Goal: Transaction & Acquisition: Purchase product/service

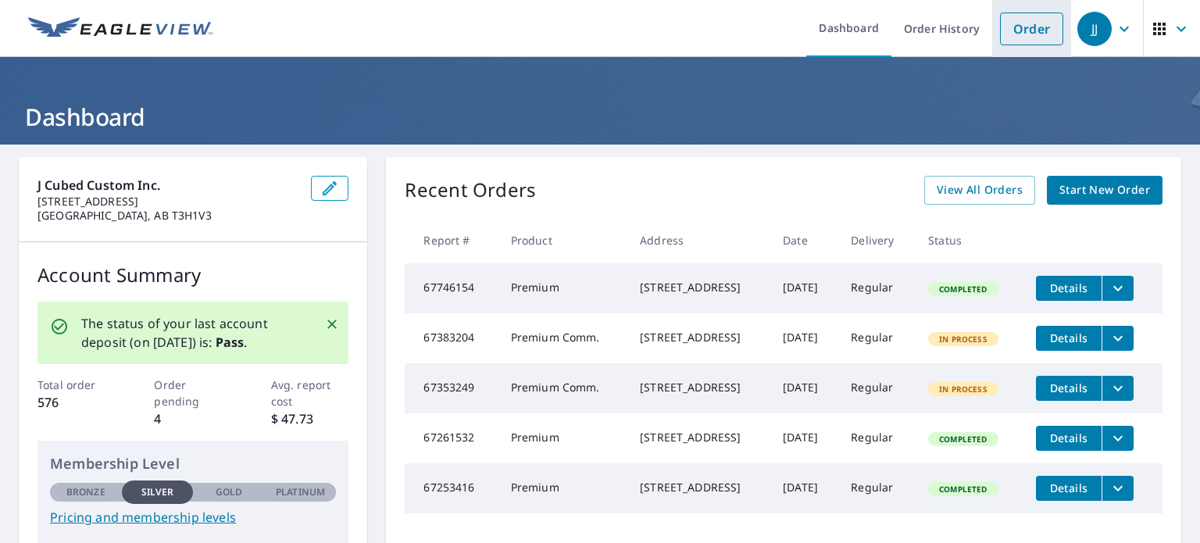
click at [1026, 38] on link "Order" at bounding box center [1031, 29] width 63 height 33
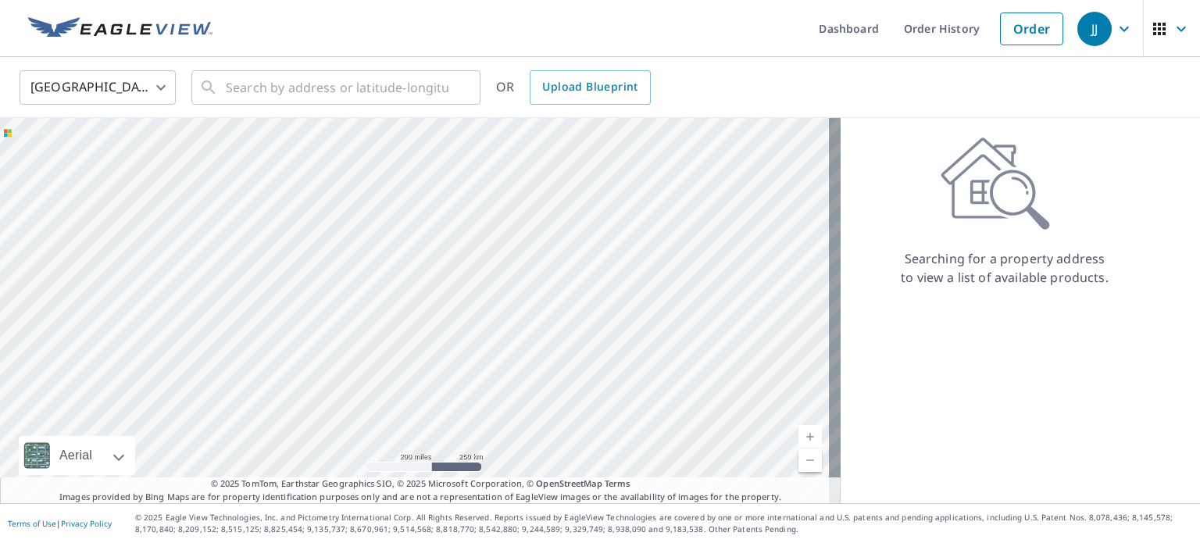
click at [105, 95] on body "JJ JJ Dashboard Order History Order JJ United States US ​ ​ OR Upload Blueprint…" at bounding box center [600, 271] width 1200 height 543
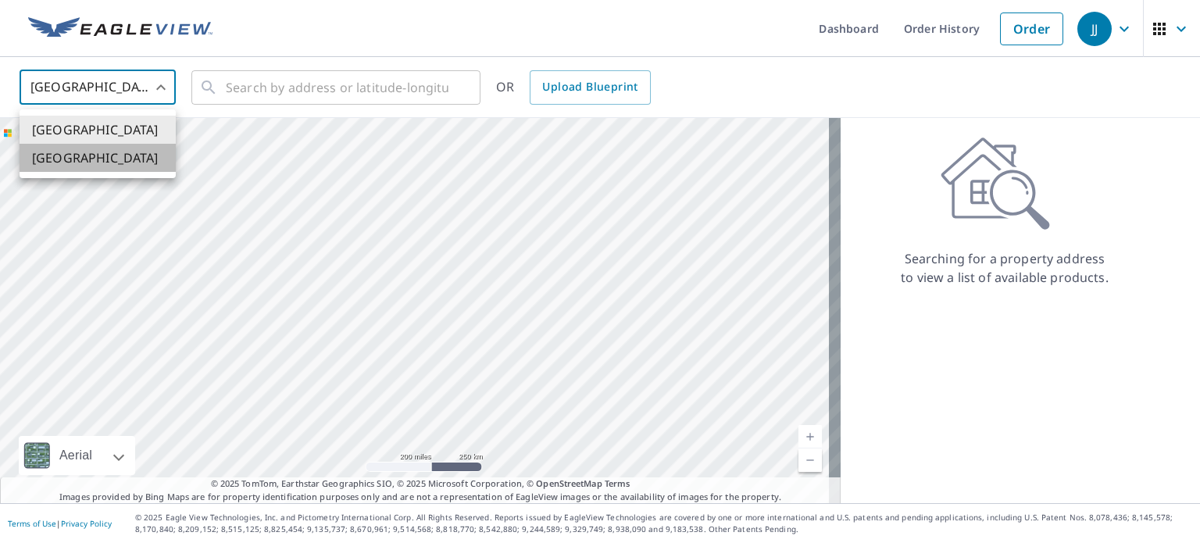
click at [99, 154] on li "[GEOGRAPHIC_DATA]" at bounding box center [98, 158] width 156 height 28
type input "CA"
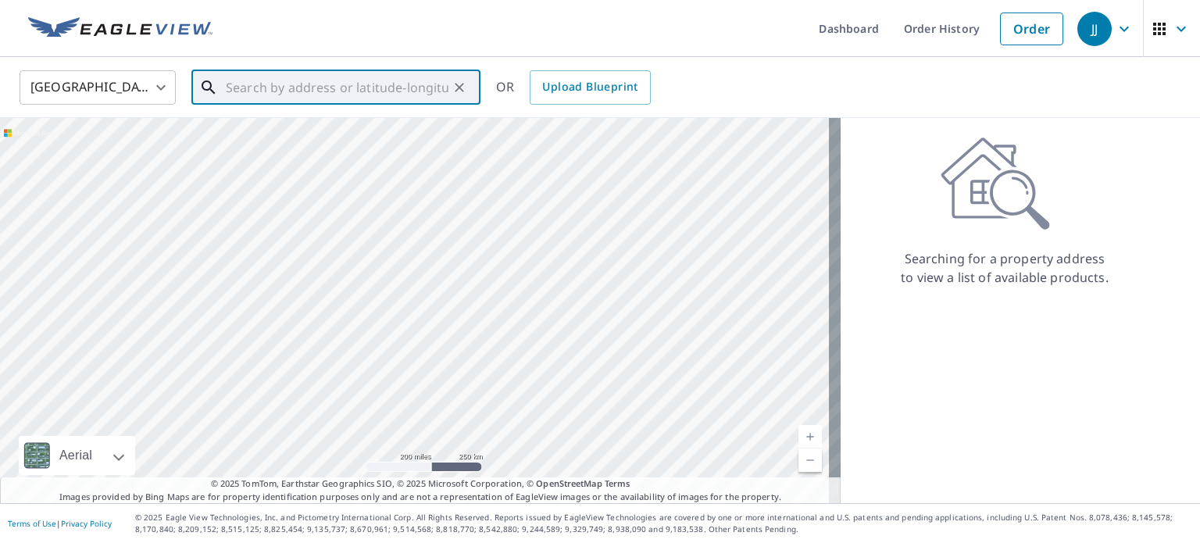
click at [246, 80] on input "text" at bounding box center [337, 88] width 223 height 44
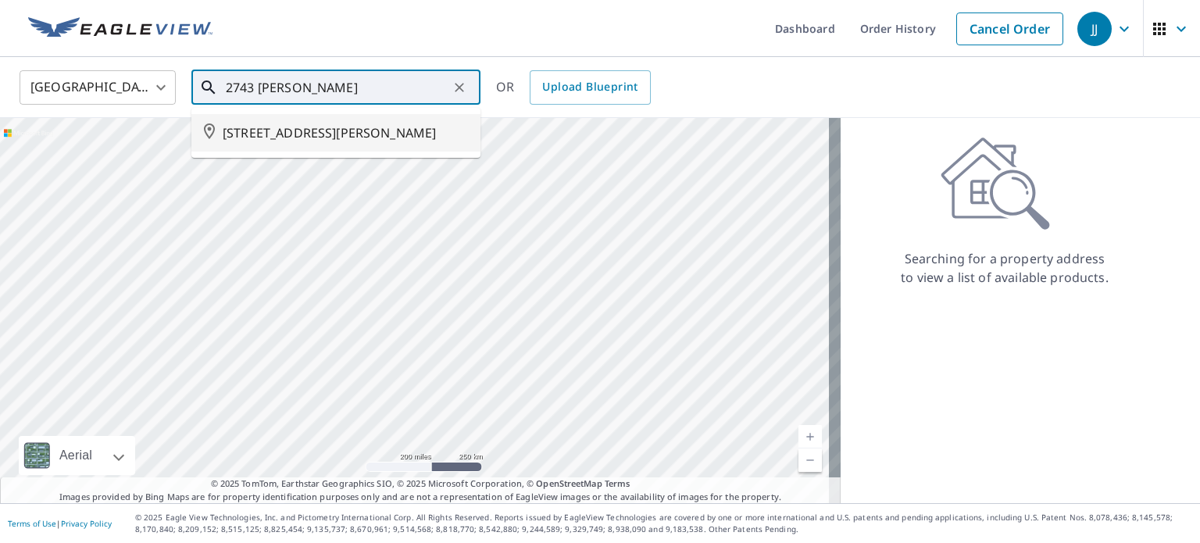
click at [266, 129] on span "[STREET_ADDRESS][PERSON_NAME]" at bounding box center [345, 132] width 245 height 19
type input "[STREET_ADDRESS][PERSON_NAME]"
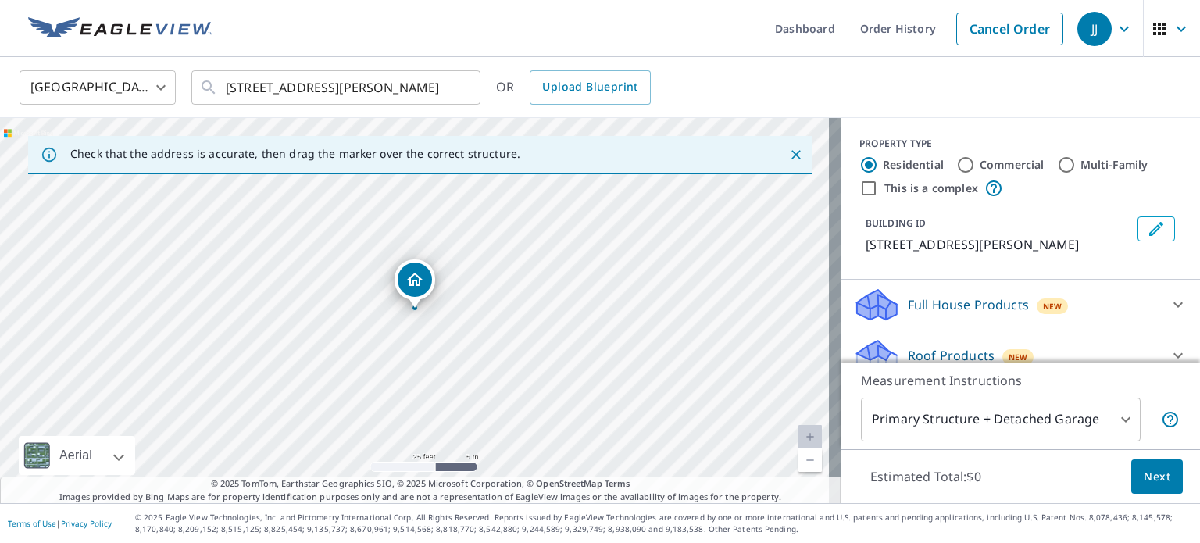
drag, startPoint x: 523, startPoint y: 252, endPoint x: 277, endPoint y: 254, distance: 246.2
drag, startPoint x: 414, startPoint y: 284, endPoint x: 595, endPoint y: 311, distance: 183.3
drag, startPoint x: 330, startPoint y: 341, endPoint x: 749, endPoint y: 371, distance: 420.0
click at [749, 371] on div "[STREET_ADDRESS][PERSON_NAME]" at bounding box center [420, 310] width 841 height 385
drag, startPoint x: 453, startPoint y: 352, endPoint x: 476, endPoint y: 327, distance: 33.2
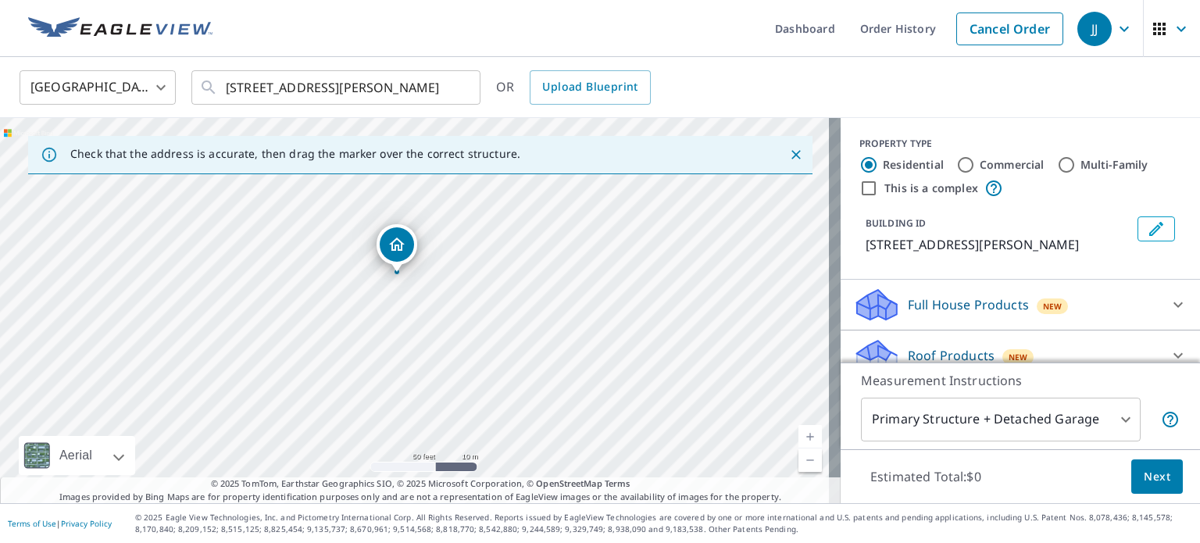
click at [476, 327] on div "[STREET_ADDRESS][PERSON_NAME]" at bounding box center [420, 310] width 841 height 385
drag, startPoint x: 397, startPoint y: 241, endPoint x: 397, endPoint y: 329, distance: 87.5
click at [1006, 420] on body "JJ JJ Dashboard Order History Cancel Order JJ Canada [GEOGRAPHIC_DATA] ​ [STREE…" at bounding box center [600, 271] width 1200 height 543
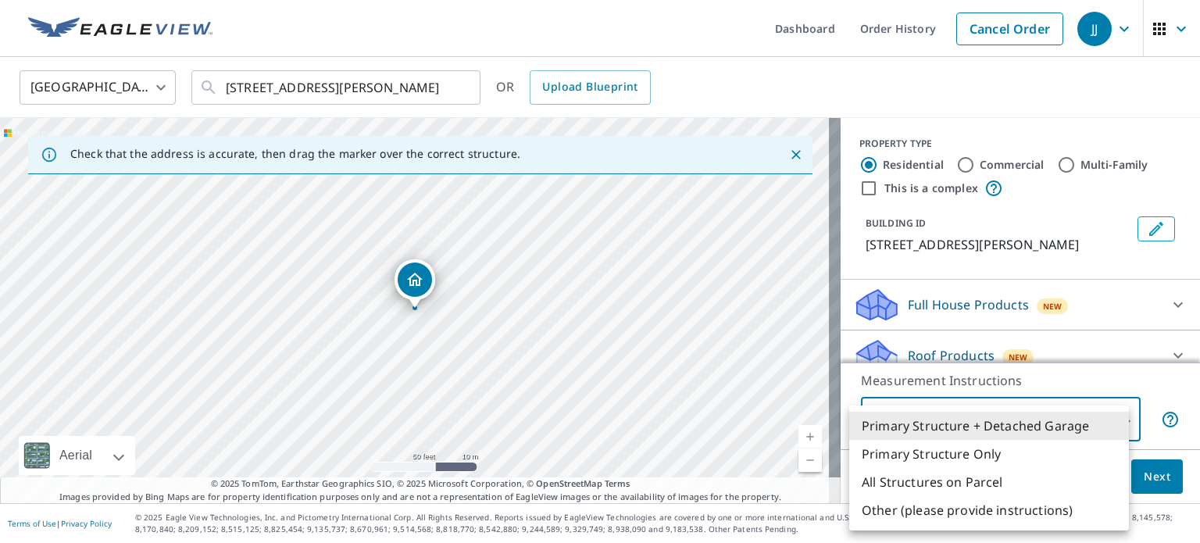
click at [1006, 420] on li "Primary Structure + Detached Garage" at bounding box center [989, 426] width 280 height 28
click at [1006, 420] on body "JJ JJ Dashboard Order History Cancel Order JJ Canada [GEOGRAPHIC_DATA] ​ [STREE…" at bounding box center [600, 271] width 1200 height 543
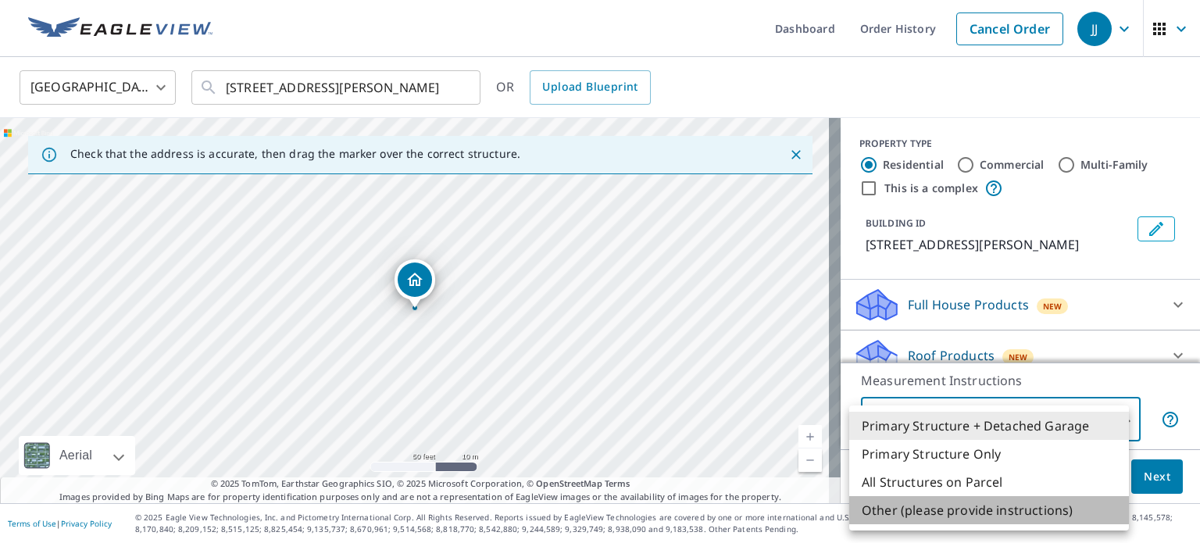
click at [967, 510] on li "Other (please provide instructions)" at bounding box center [989, 510] width 280 height 28
type input "5"
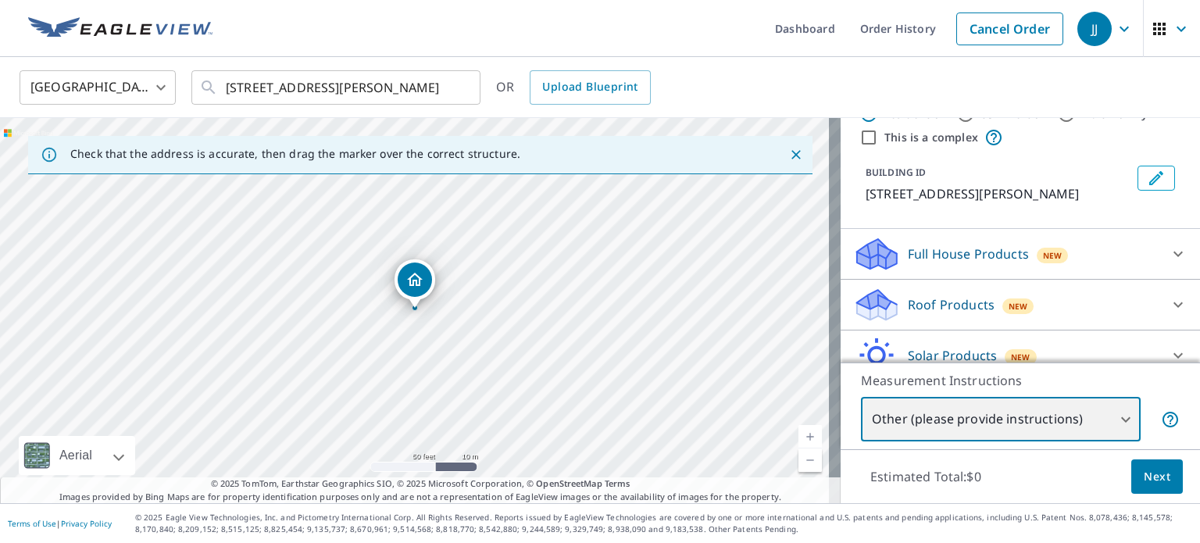
scroll to position [78, 0]
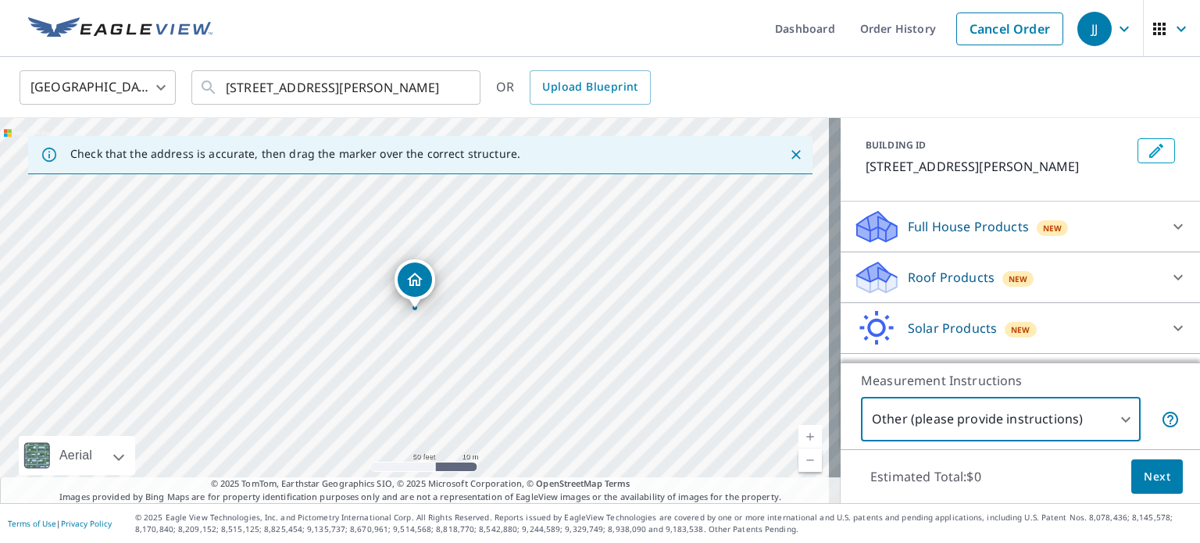
click at [916, 287] on p "Roof Products" at bounding box center [951, 277] width 87 height 19
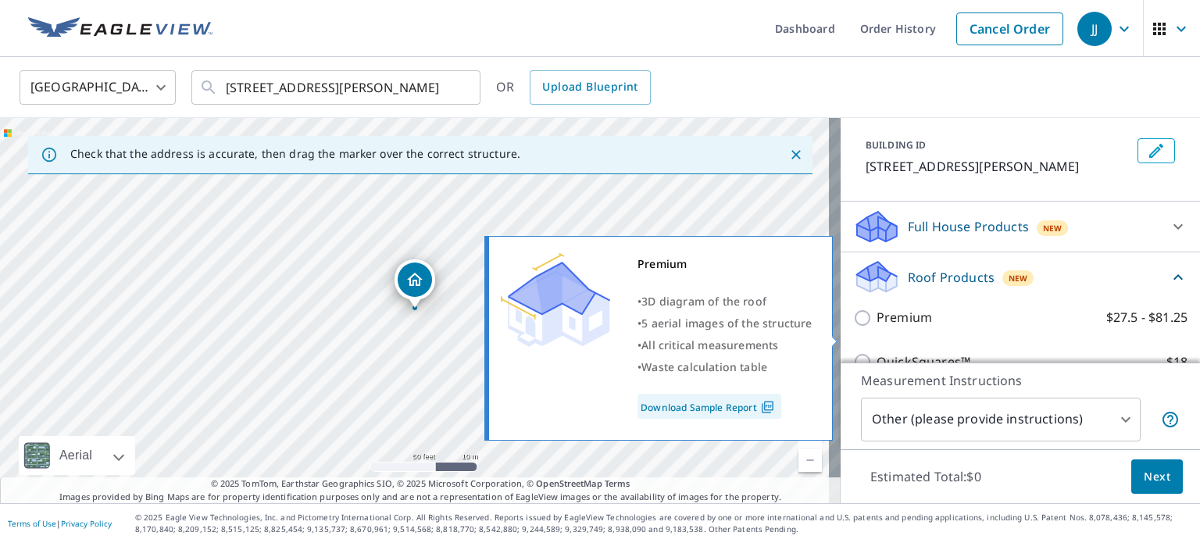
click at [853, 327] on input "Premium $27.5 - $81.25" at bounding box center [864, 318] width 23 height 19
checkbox input "true"
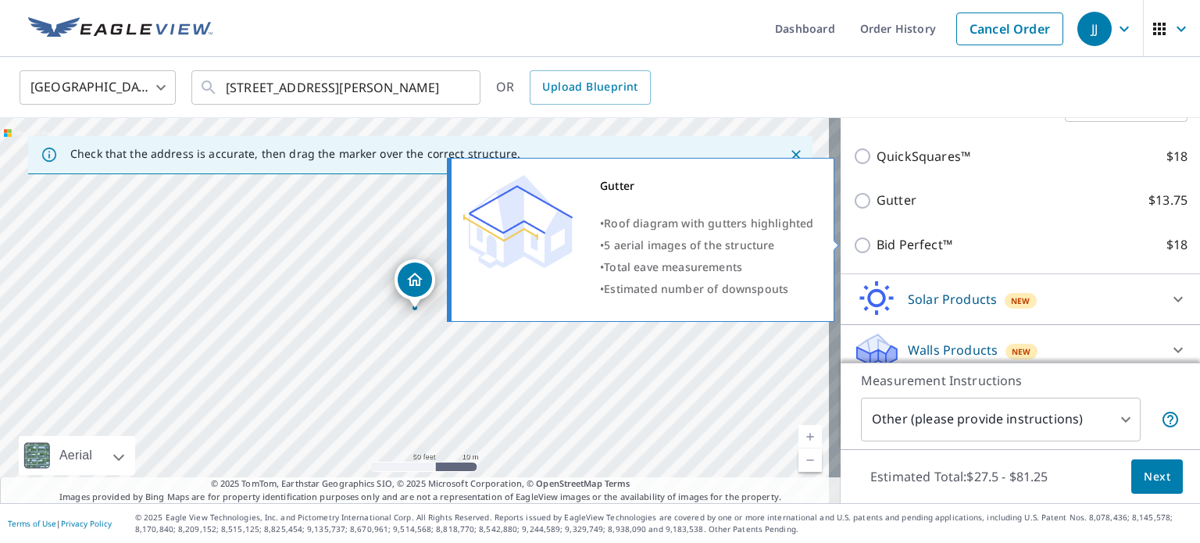
scroll to position [372, 0]
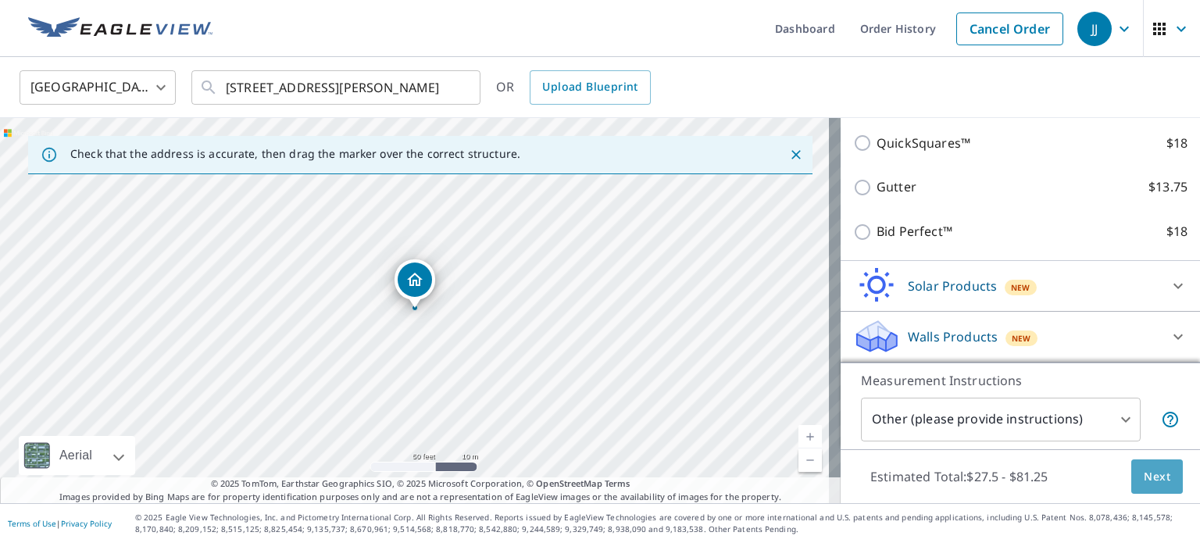
click at [1158, 471] on span "Next" at bounding box center [1157, 477] width 27 height 20
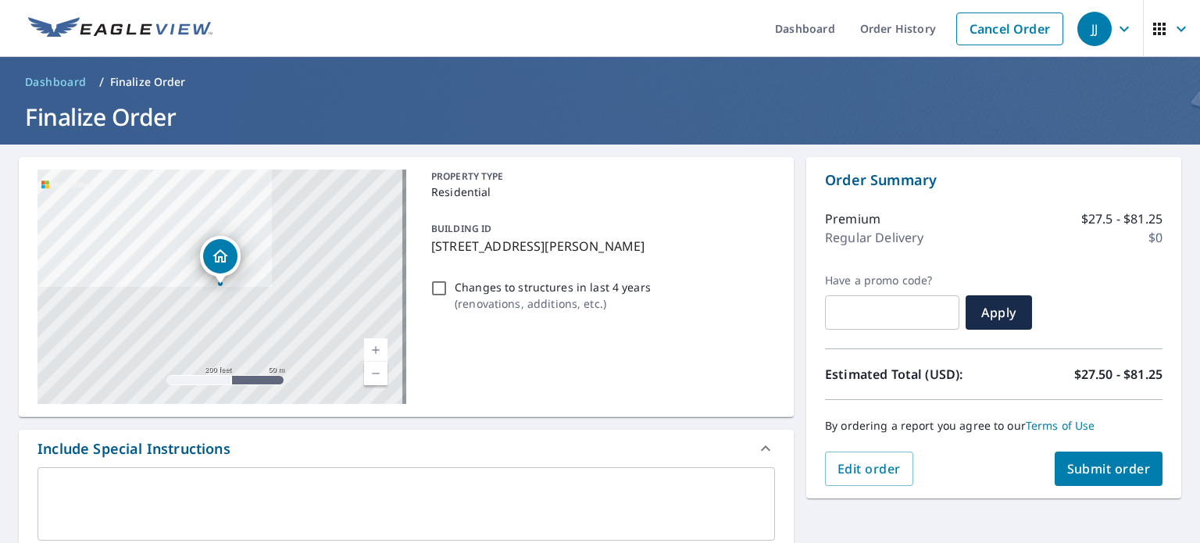
click at [434, 289] on input "Changes to structures in last 4 years ( renovations, additions, etc. )" at bounding box center [439, 288] width 19 height 19
checkbox input "true"
click at [274, 486] on textarea at bounding box center [406, 504] width 716 height 45
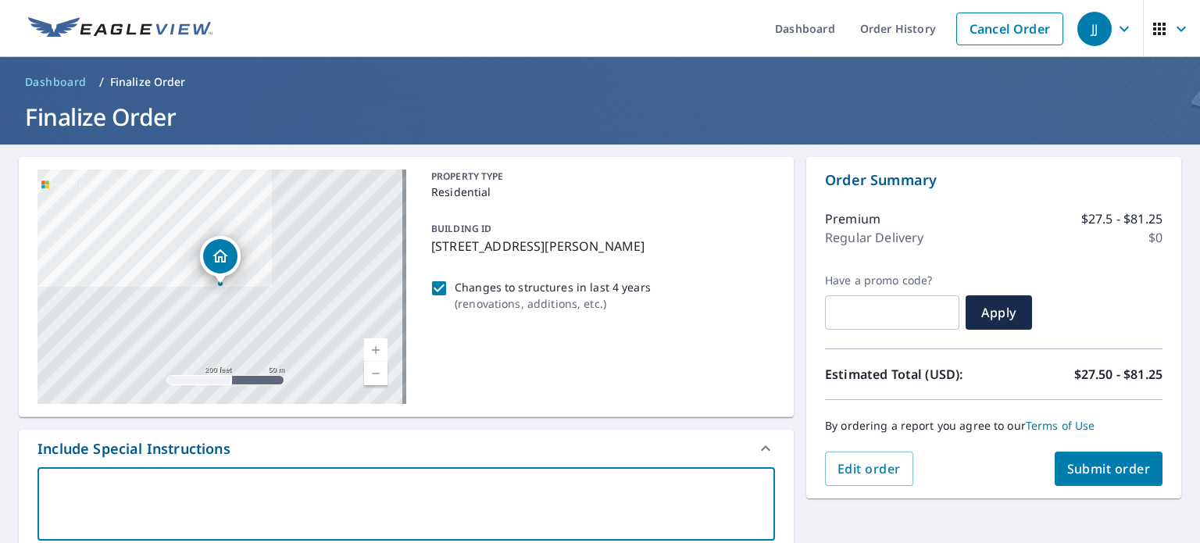
type textarea "P"
type textarea "x"
checkbox input "true"
type textarea "Pl"
type textarea "x"
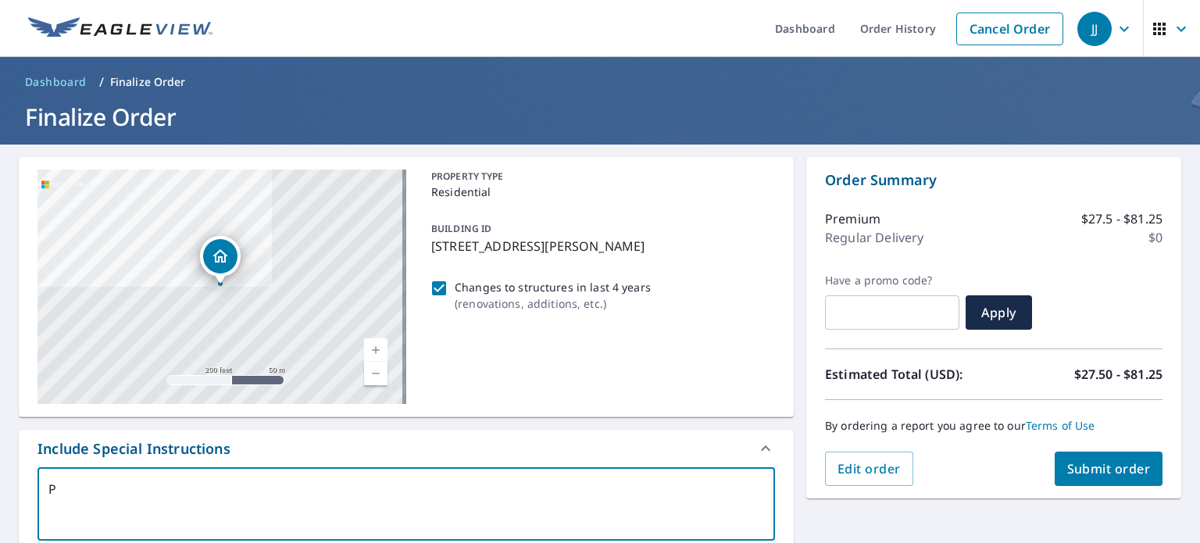
checkbox input "true"
type textarea "Ple"
type textarea "x"
checkbox input "true"
type textarea "Plea"
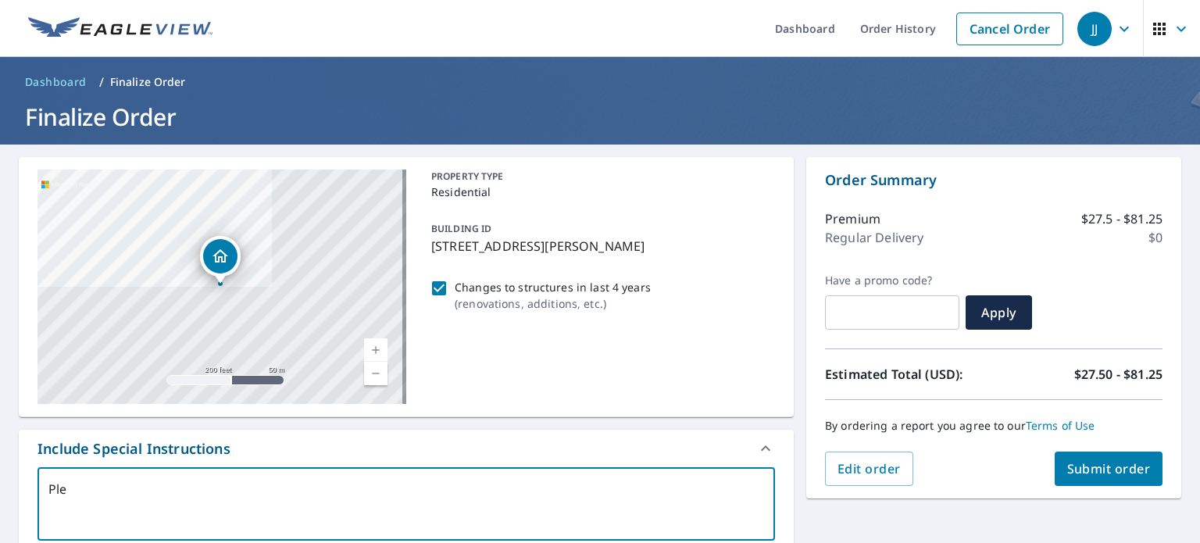
type textarea "x"
checkbox input "true"
type textarea "Pleas"
type textarea "x"
checkbox input "true"
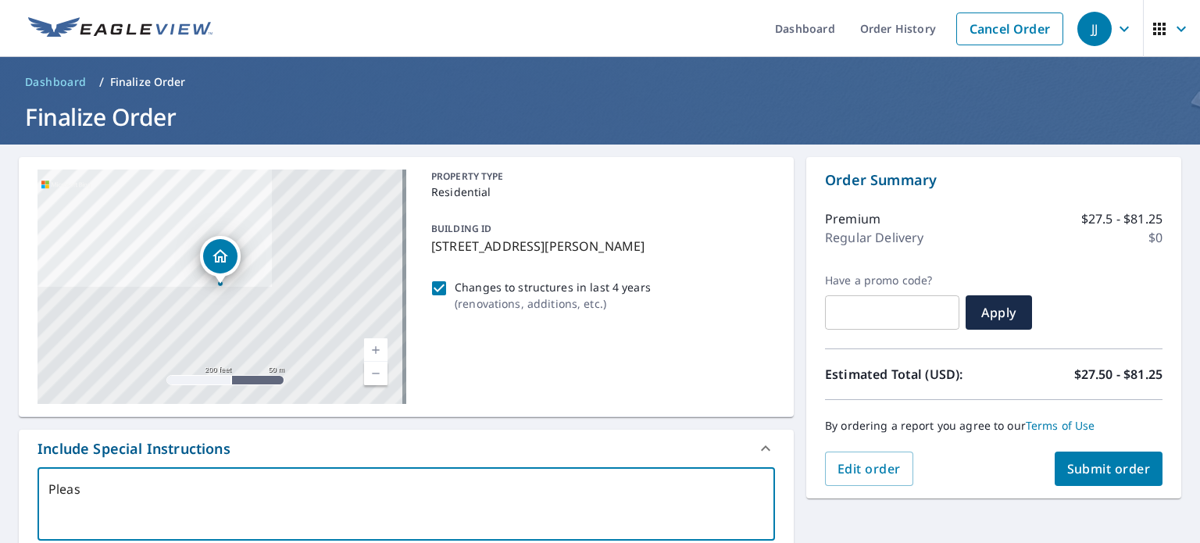
type textarea "Please"
type textarea "x"
checkbox input "true"
type textarea "Please"
type textarea "x"
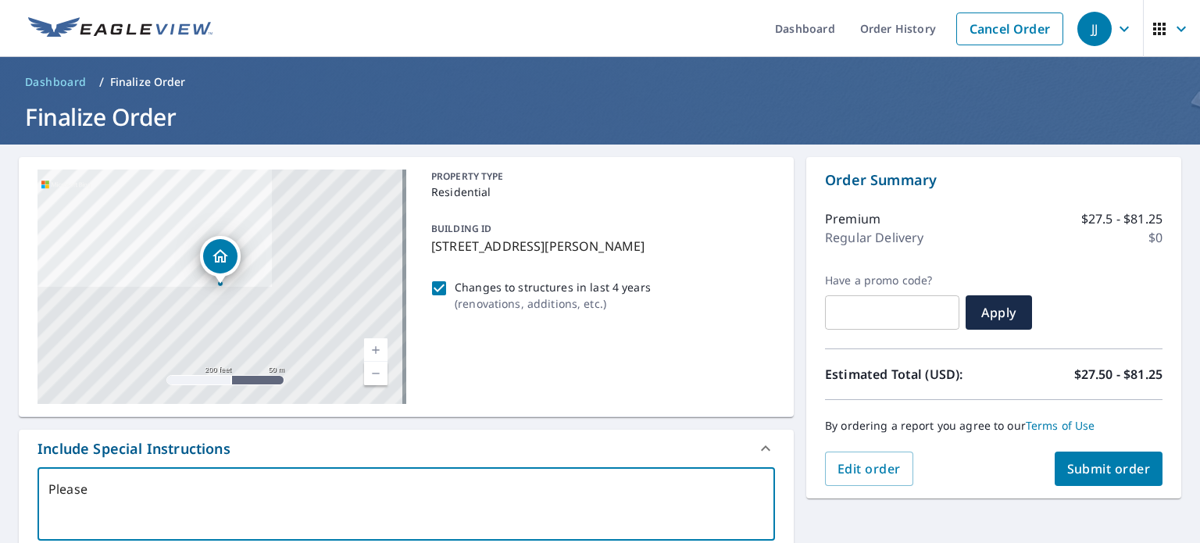
checkbox input "true"
type textarea "Please m"
type textarea "x"
checkbox input "true"
type textarea "Please me"
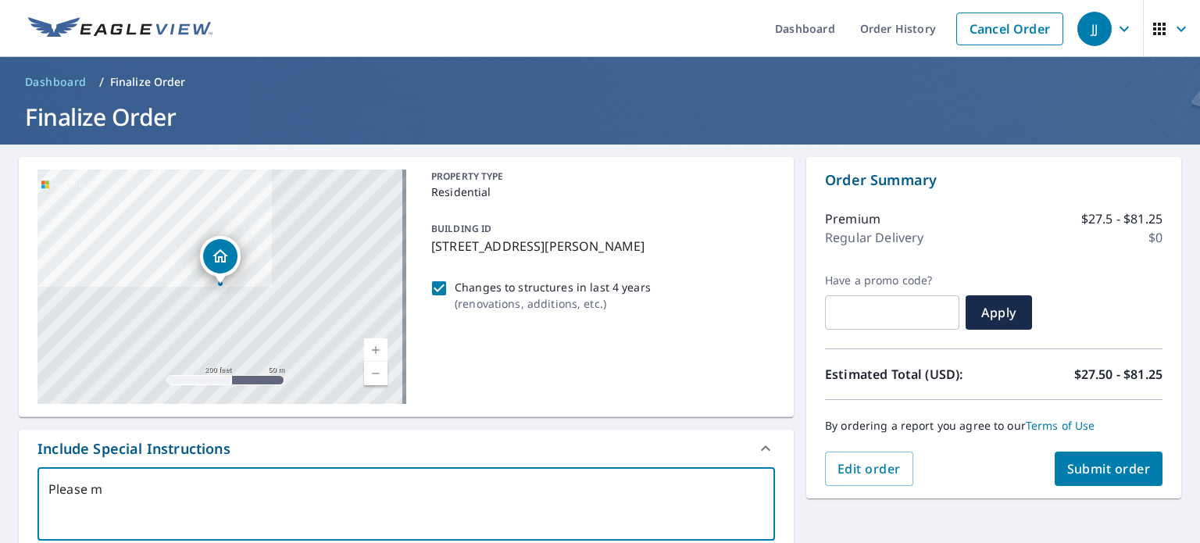
type textarea "x"
checkbox input "true"
type textarea "Please mea"
type textarea "x"
checkbox input "true"
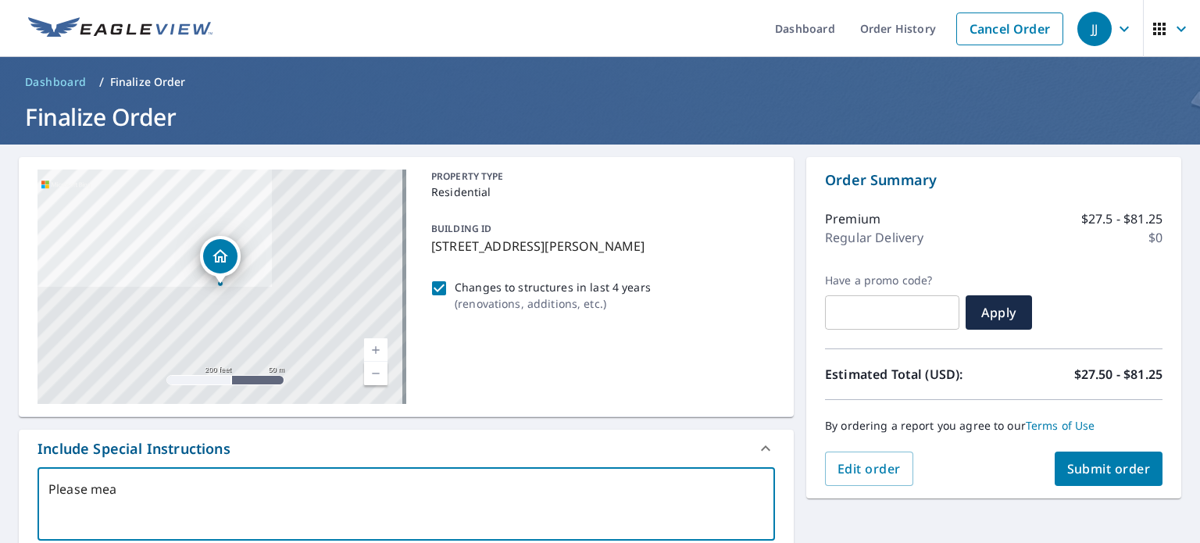
type textarea "Please meas"
type textarea "x"
checkbox input "true"
type textarea "Please measu"
type textarea "x"
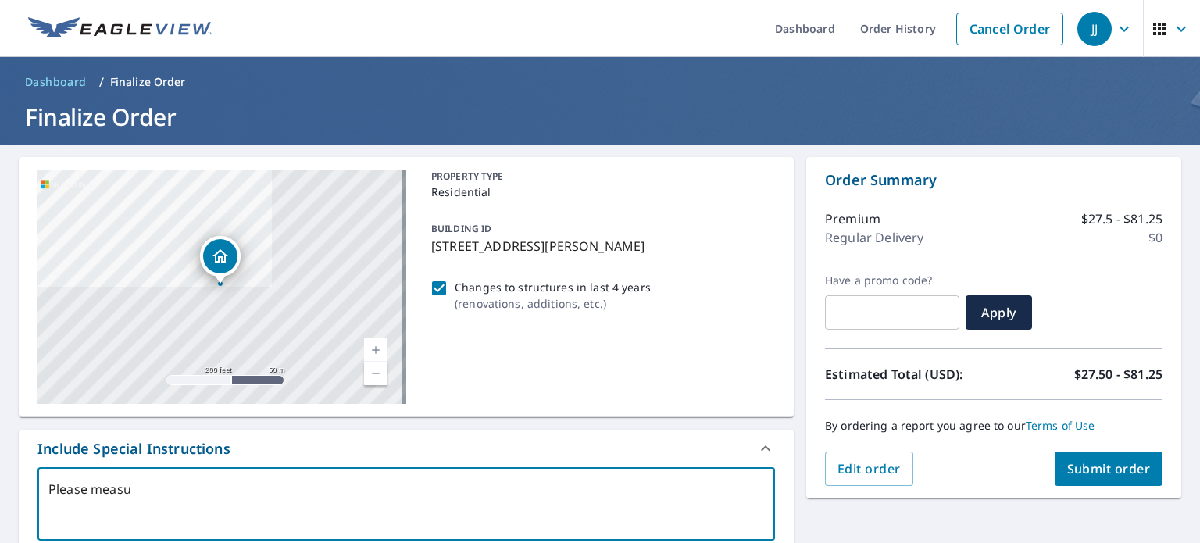
checkbox input "true"
type textarea "Please measur"
type textarea "x"
checkbox input "true"
type textarea "Please measure"
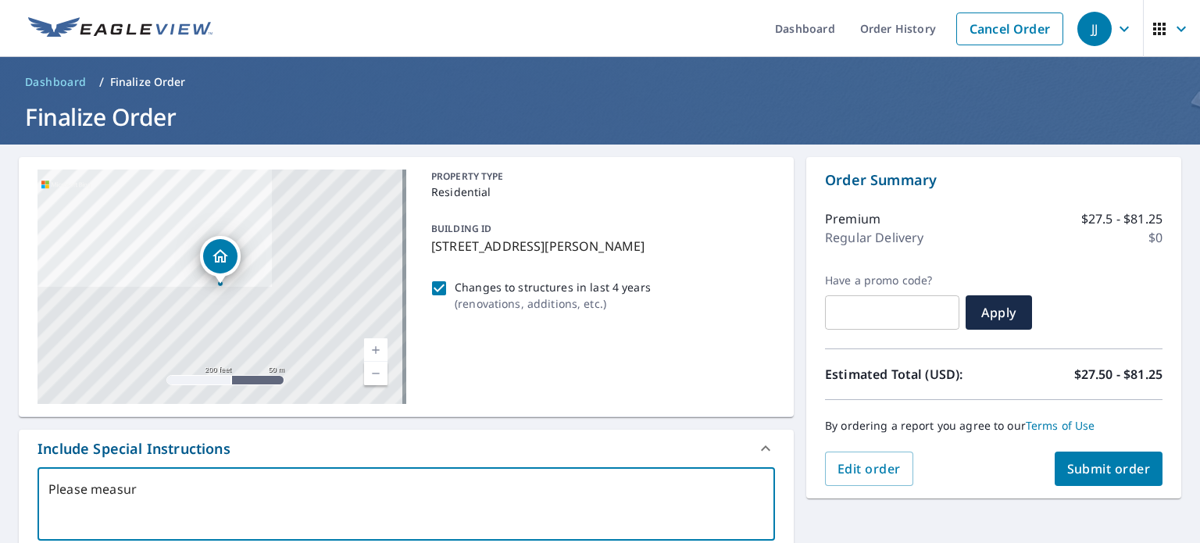
type textarea "x"
checkbox input "true"
type textarea "Please measure"
type textarea "x"
checkbox input "true"
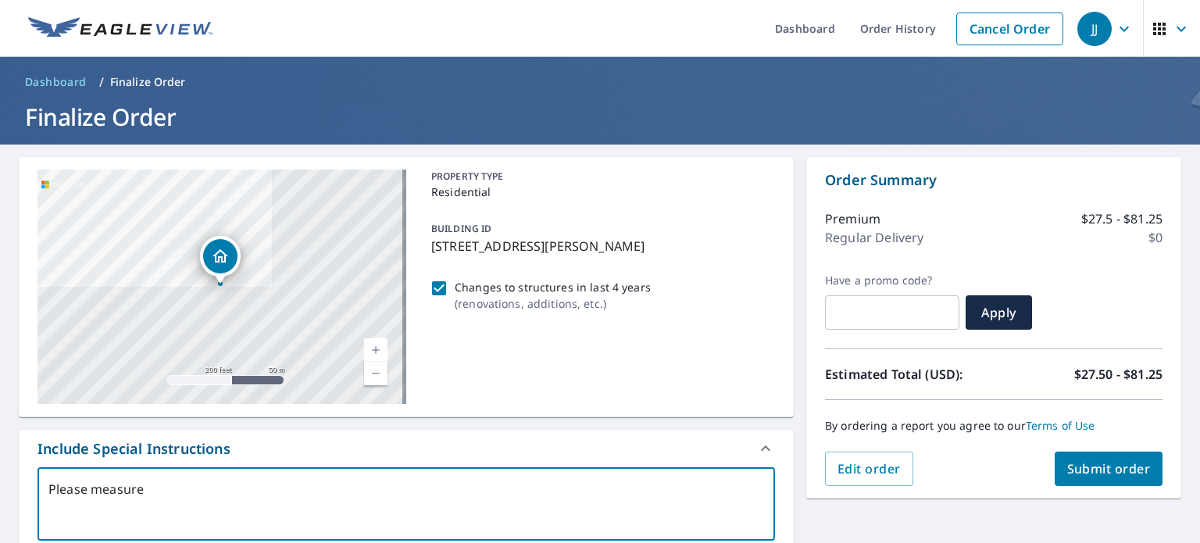
type textarea "Please measure f"
type textarea "x"
checkbox input "true"
type textarea "Please measure fl"
type textarea "x"
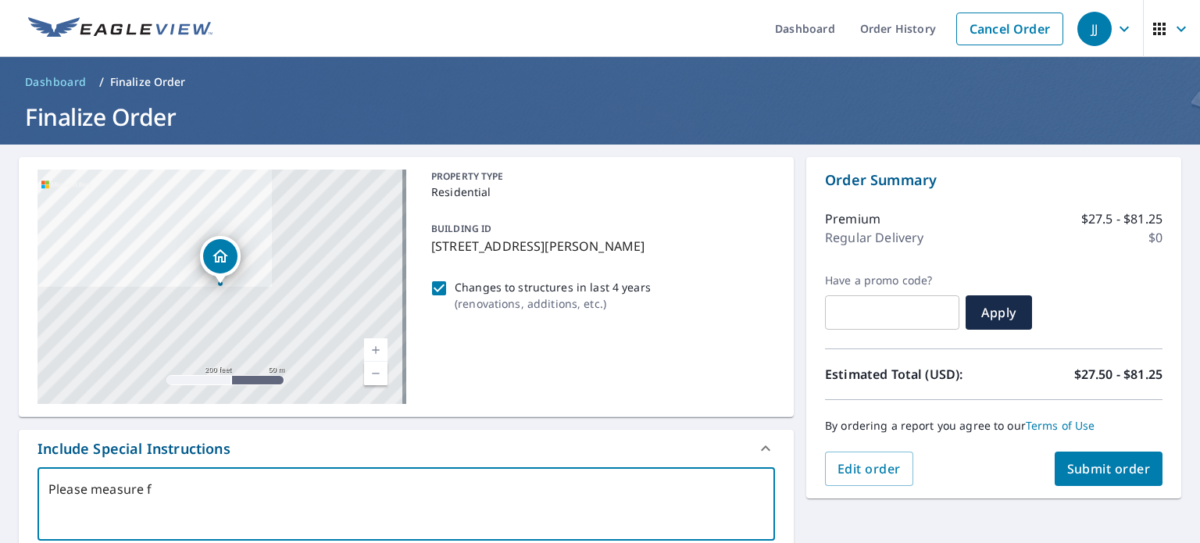
checkbox input "true"
type textarea "Please measure fla"
type textarea "x"
checkbox input "true"
type textarea "Please measure flat"
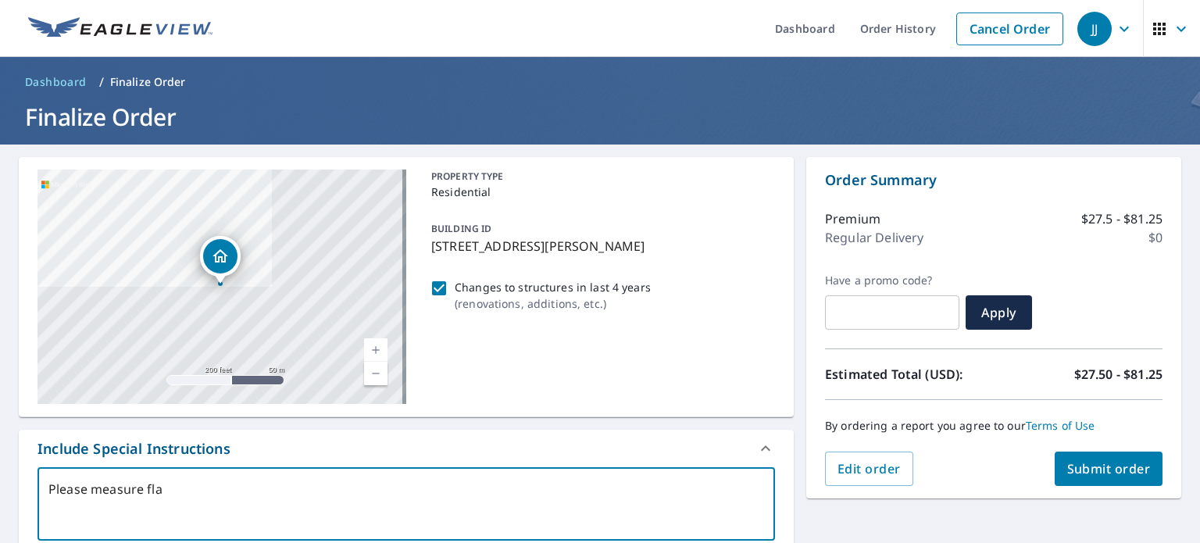
type textarea "x"
checkbox input "true"
type textarea "Please measure flat"
type textarea "x"
checkbox input "true"
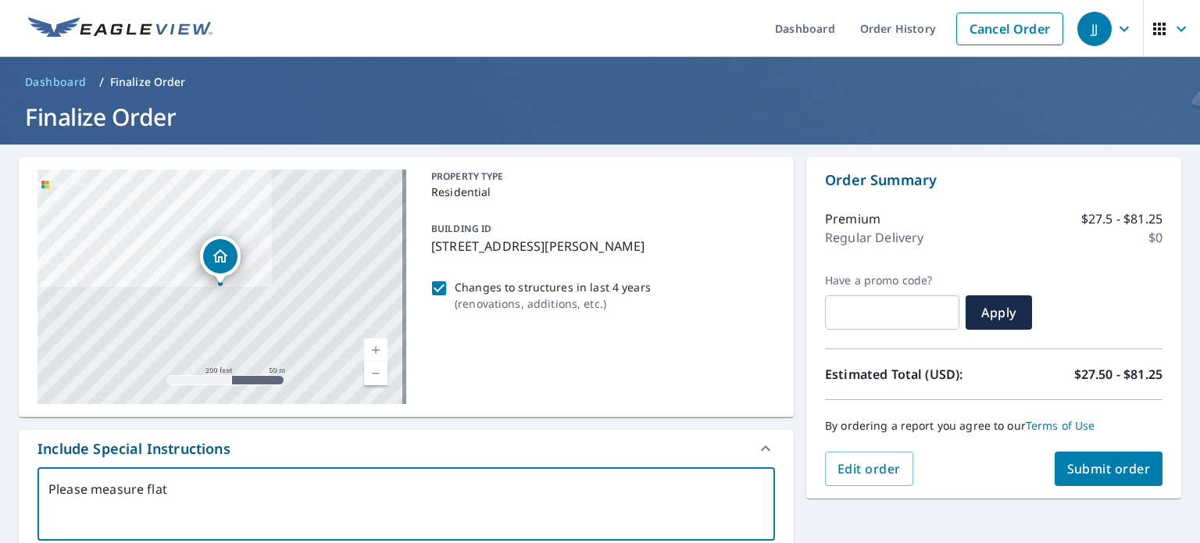
type textarea "Please measure flat r"
type textarea "x"
checkbox input "true"
type textarea "Please measure flat ro"
type textarea "x"
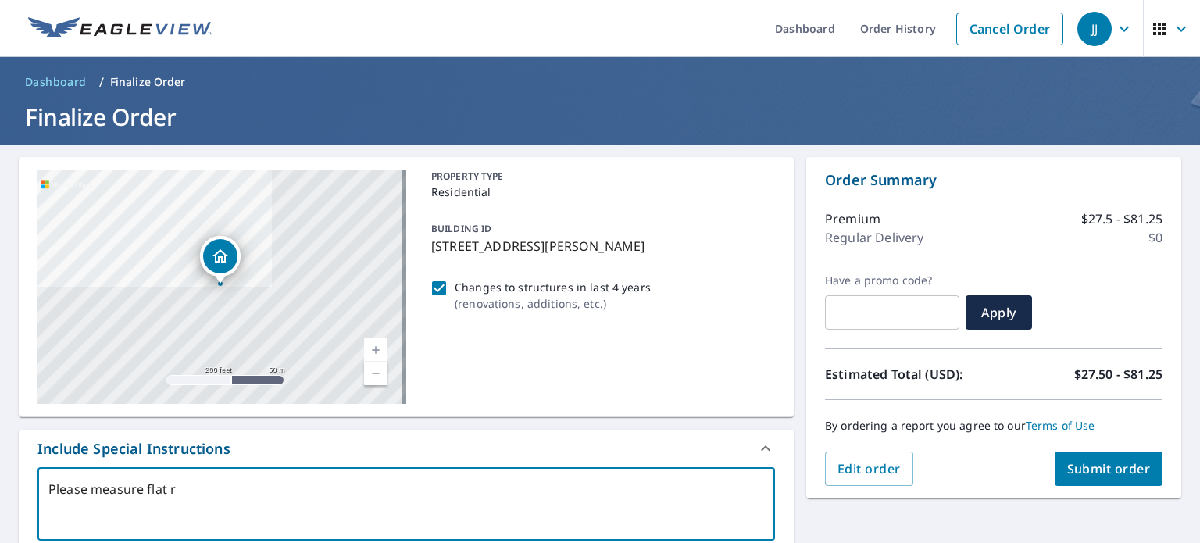
checkbox input "true"
type textarea "Please measure flat roo"
type textarea "x"
checkbox input "true"
type textarea "Please measure flat roof"
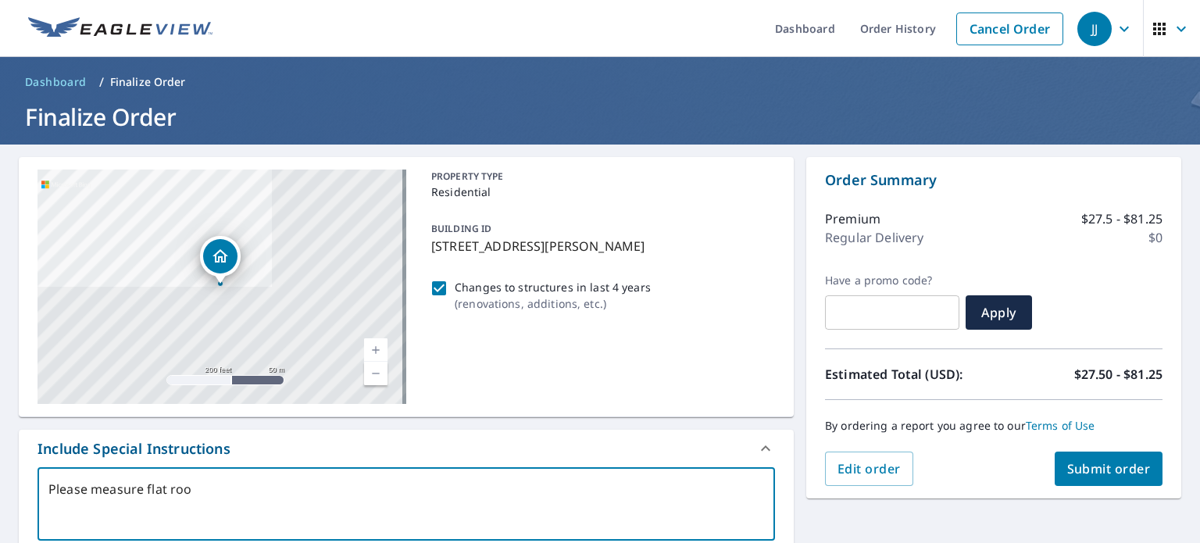
type textarea "x"
checkbox input "true"
type textarea "Please measure flat roof"
type textarea "x"
checkbox input "true"
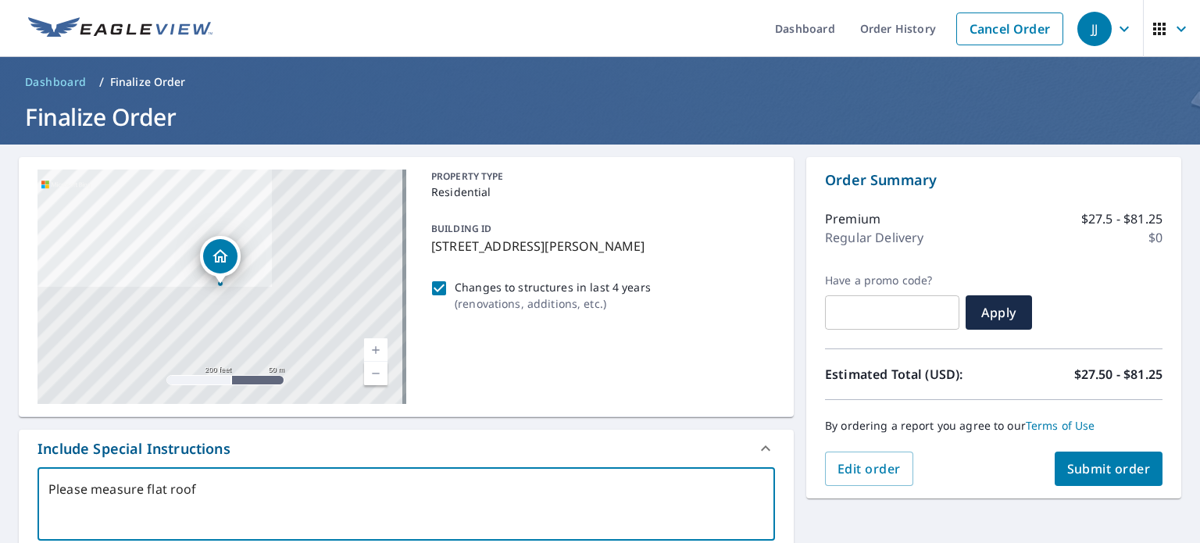
type textarea "Please measure flat roof g"
type textarea "x"
checkbox input "true"
type textarea "Please measure flat roof ga"
type textarea "x"
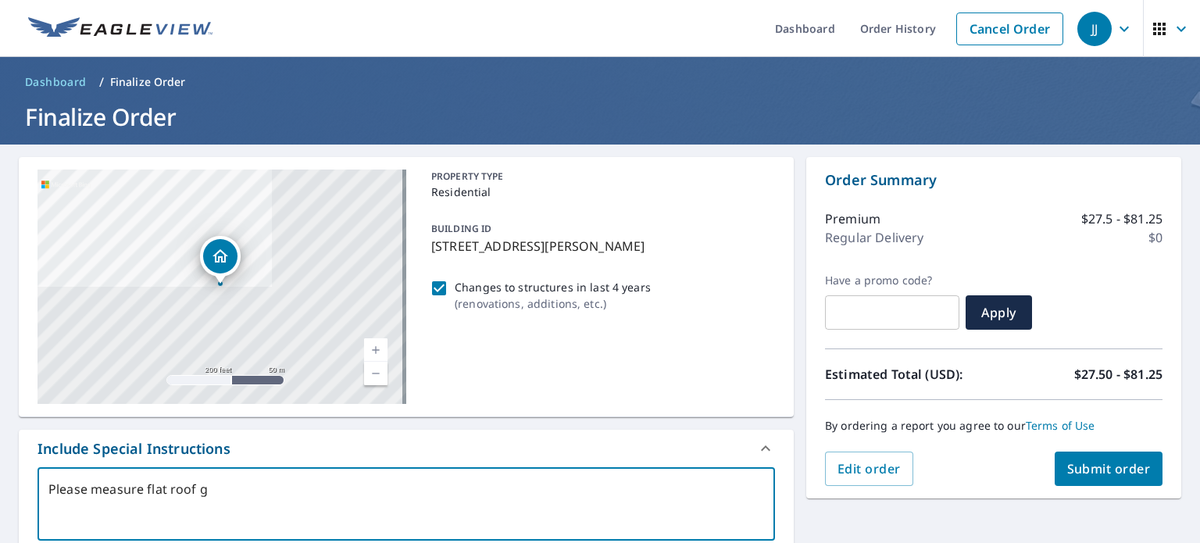
checkbox input "true"
type textarea "Please measure flat roof gar"
type textarea "x"
checkbox input "true"
type textarea "Please measure flat roof gara"
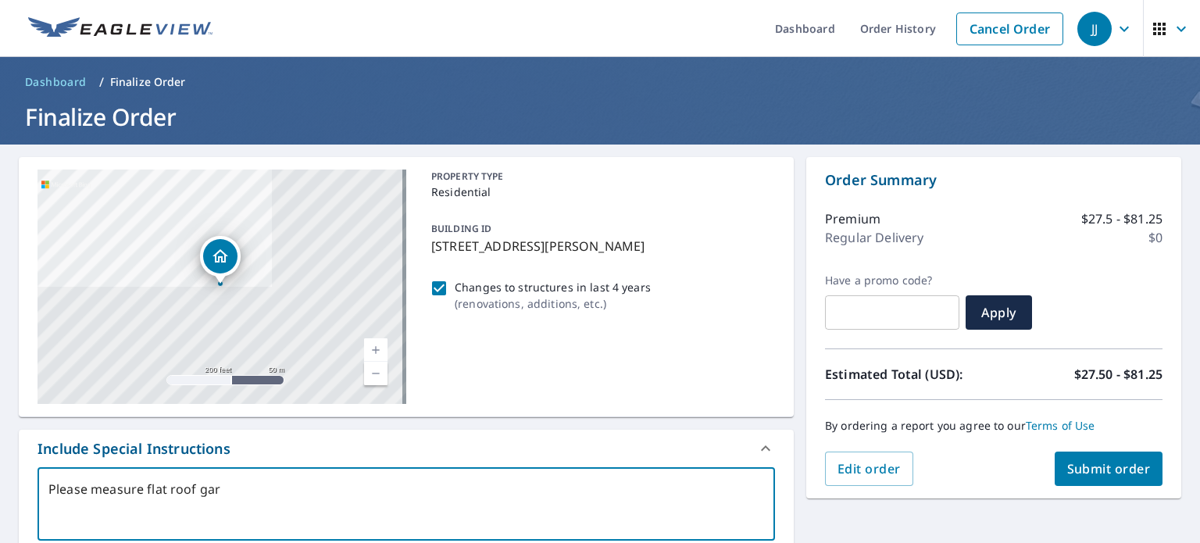
type textarea "x"
checkbox input "true"
type textarea "Please measure flat roof garag"
type textarea "x"
checkbox input "true"
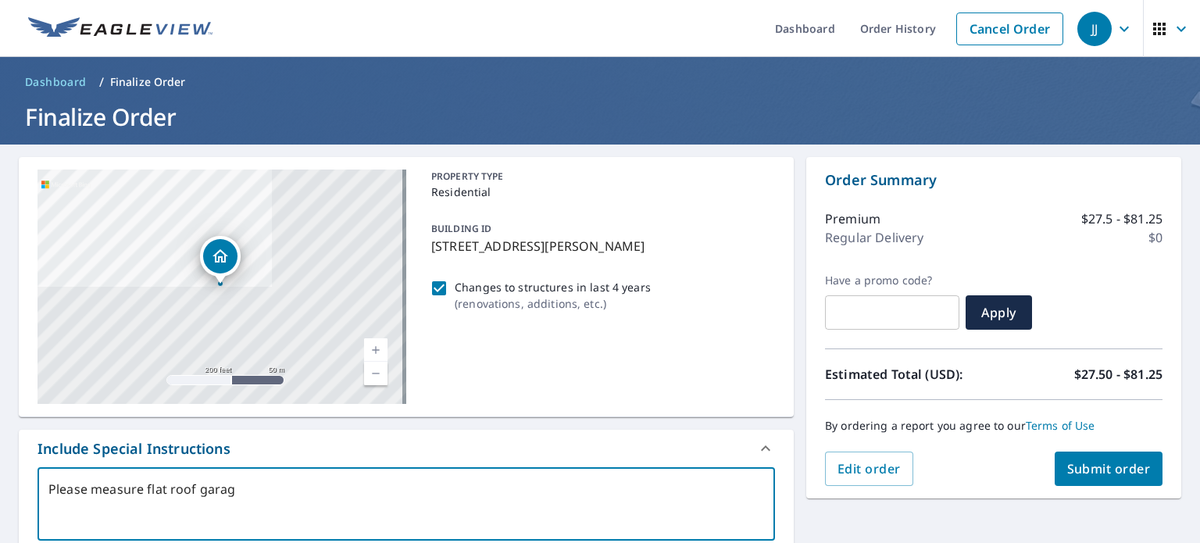
type textarea "Please measure flat roof garage"
type textarea "x"
checkbox input "true"
type textarea "Please measure flat roof garage"
type textarea "x"
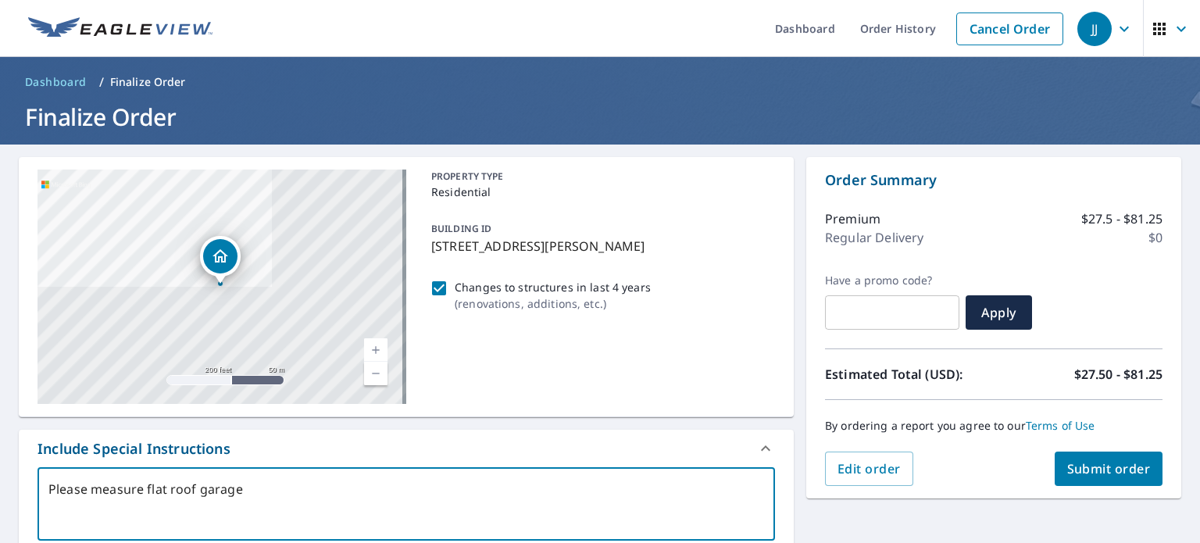
checkbox input "true"
type textarea "Please measure flat roof garage O"
type textarea "x"
checkbox input "true"
type textarea "Please measure flat roof garage On"
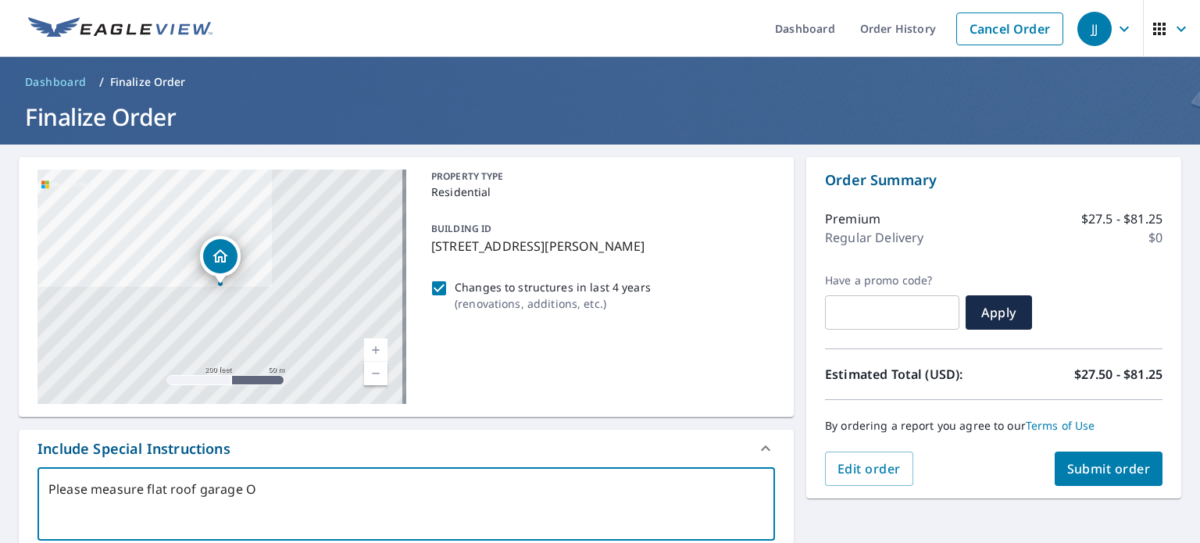
type textarea "x"
checkbox input "true"
type textarea "Please measure flat roof garage Onl"
type textarea "x"
checkbox input "true"
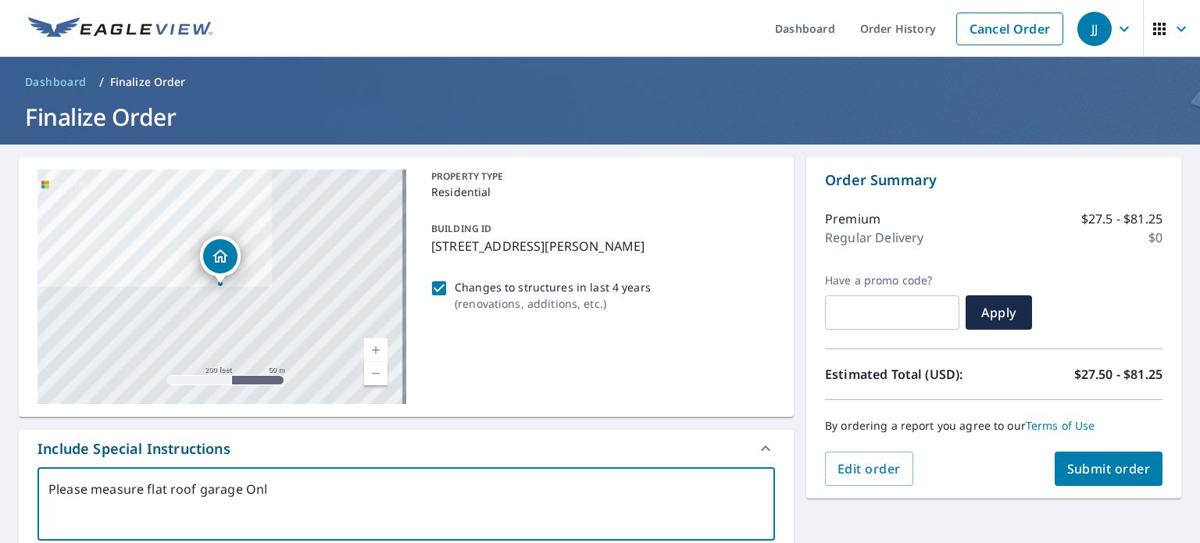
type textarea "Please measure flat roof garage Only"
type textarea "x"
checkbox input "true"
type textarea "Please measure flat roof garage Only."
type textarea "x"
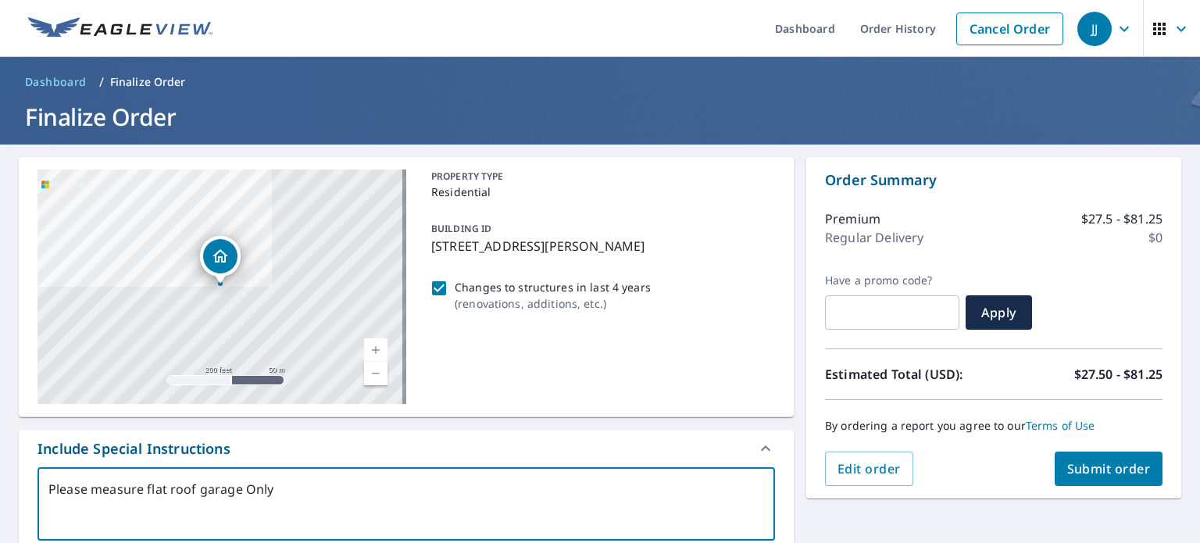
checkbox input "true"
type textarea "Please measure flat roof garage Only."
type textarea "x"
checkbox input "true"
type textarea "Please measure flat roof garage Only. T"
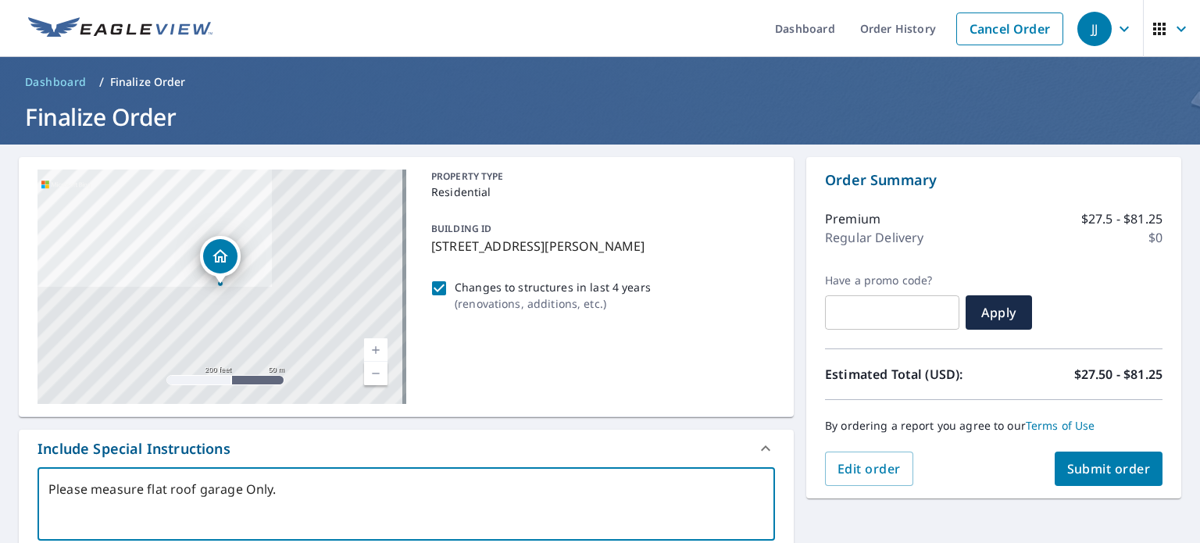
type textarea "x"
checkbox input "true"
type textarea "Please measure flat roof garage Only. Th"
type textarea "x"
checkbox input "true"
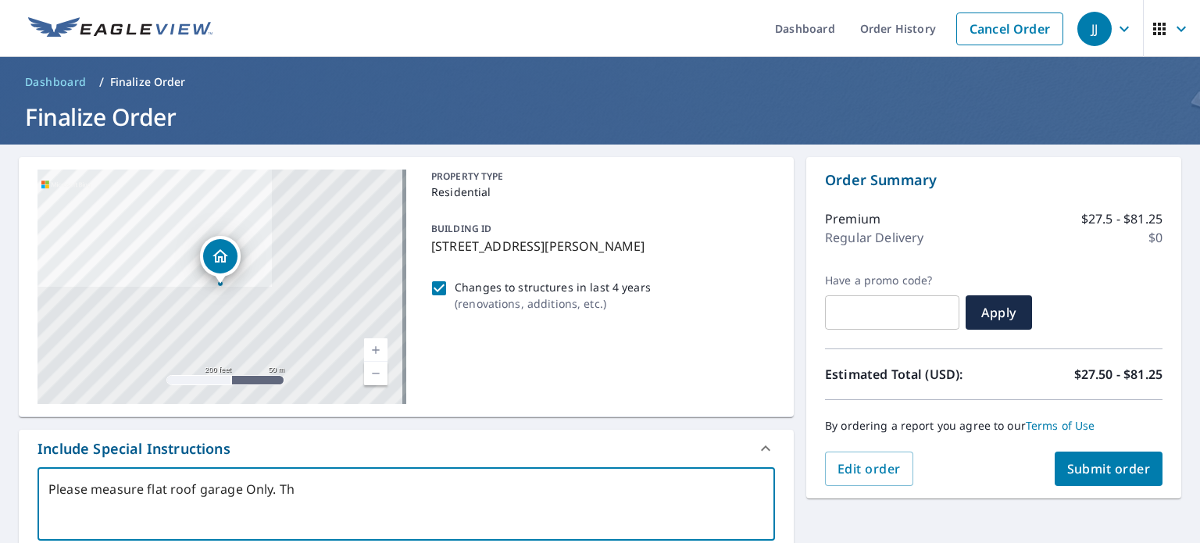
type textarea "Please measure flat roof garage Only. The"
type textarea "x"
checkbox input "true"
type textarea "Please measure flat roof garage Only. Ther"
type textarea "x"
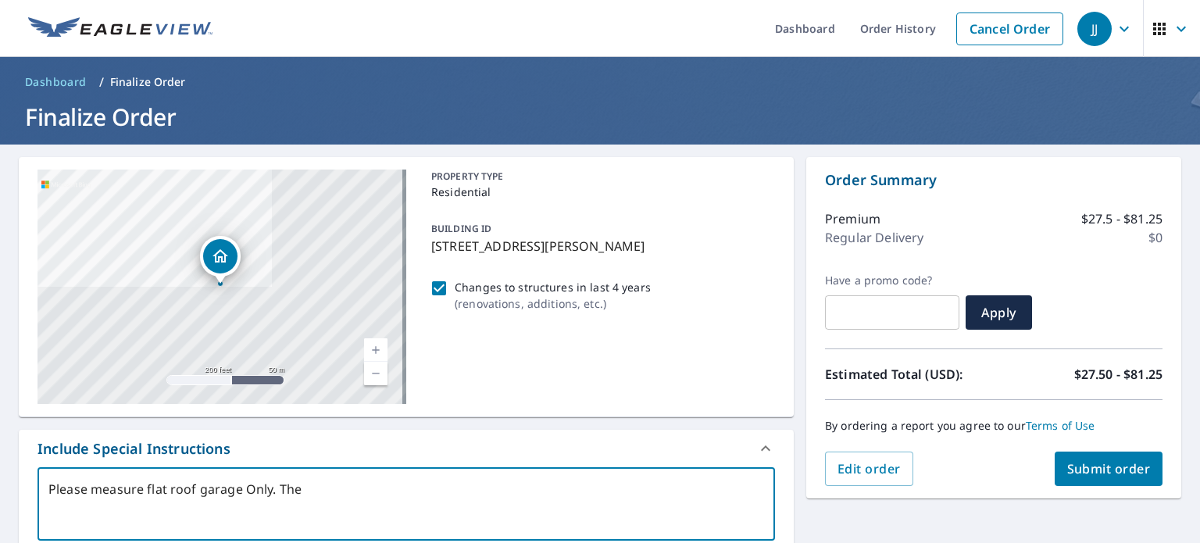
checkbox input "true"
type textarea "Please measure flat roof garage Only. There"
type textarea "x"
checkbox input "true"
type textarea "Please measure flat roof garage Only. There"
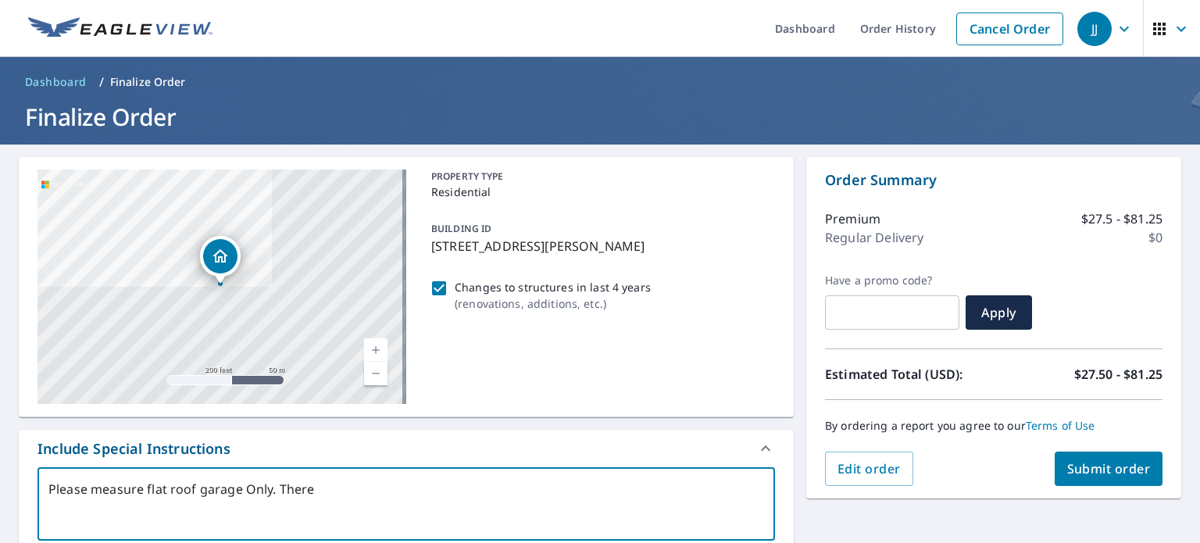
type textarea "x"
checkbox input "true"
type textarea "Please measure flat roof garage Only. There w"
type textarea "x"
checkbox input "true"
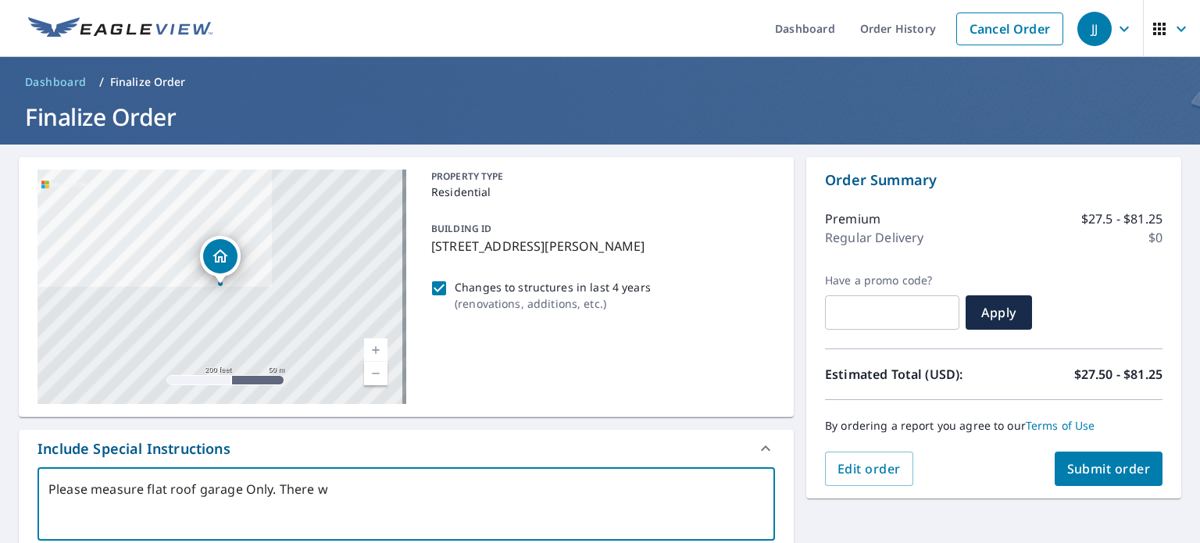
type textarea "Please measure flat roof garage Only. There we"
type textarea "x"
checkbox input "true"
type textarea "Please measure flat roof garage Only. There wer"
type textarea "x"
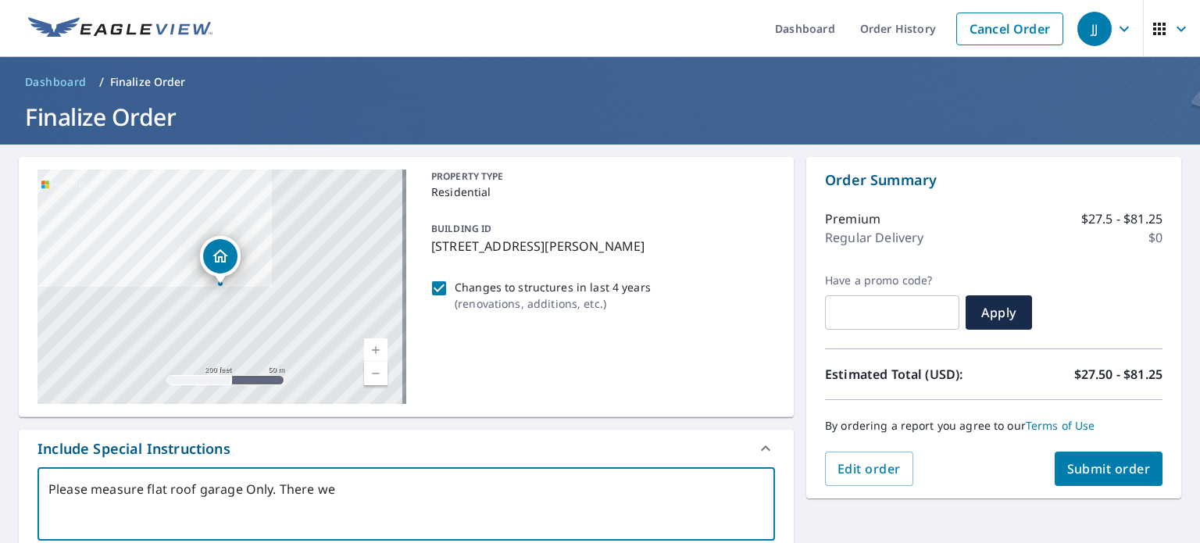
checkbox input "true"
type textarea "Please measure flat roof garage Only. There were"
type textarea "x"
checkbox input "true"
type textarea "Please measure flat roof garage Only. There were"
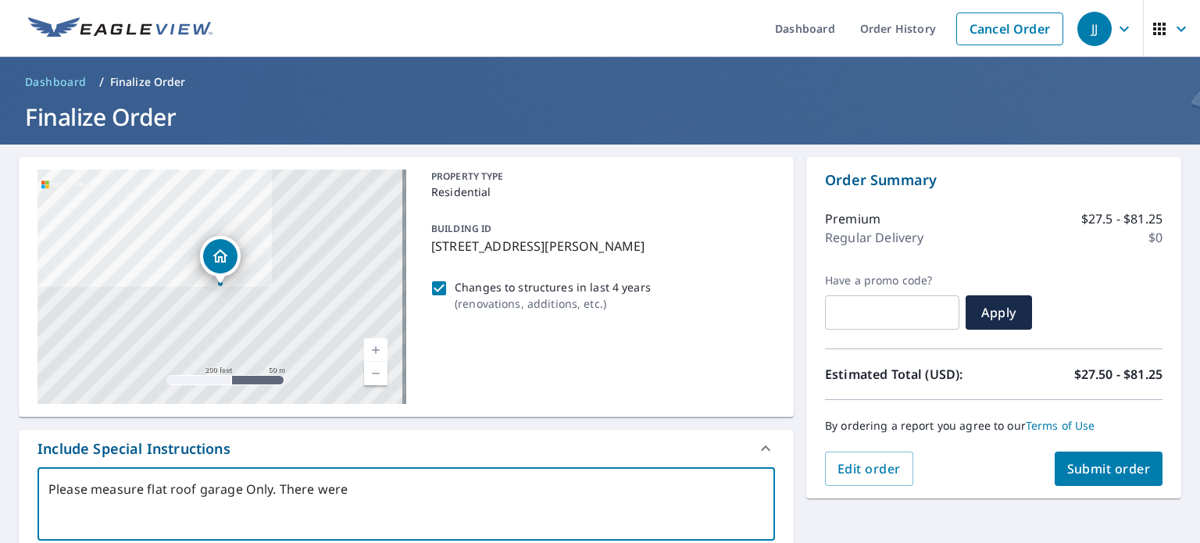
type textarea "x"
checkbox input "true"
type textarea "Please measure flat roof garage Only. There were"
type textarea "x"
checkbox input "true"
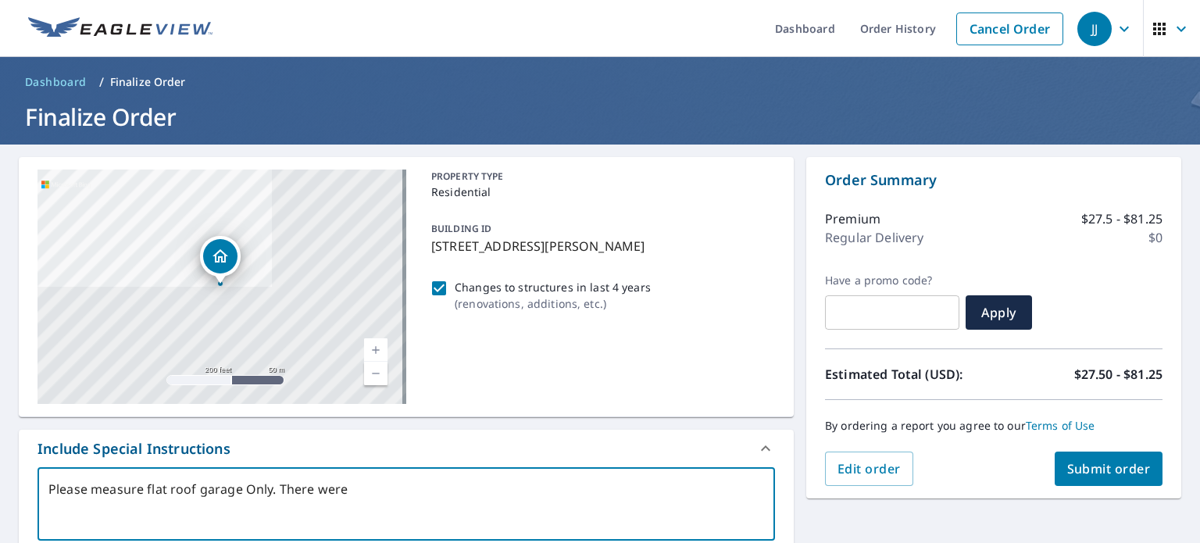
type textarea "Please measure flat roof garage Only. There wer"
type textarea "x"
checkbox input "true"
type textarea "Please measure flat roof garage Only. There we"
type textarea "x"
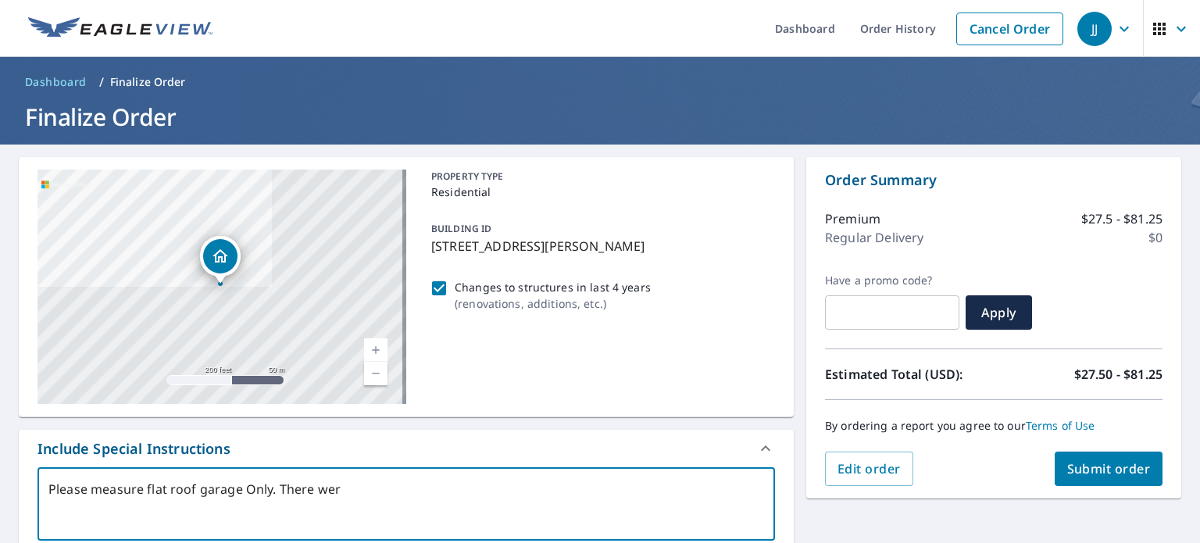
checkbox input "true"
type textarea "Please measure flat roof garage Only. There w"
type textarea "x"
checkbox input "true"
type textarea "Please measure flat roof garage Only. There"
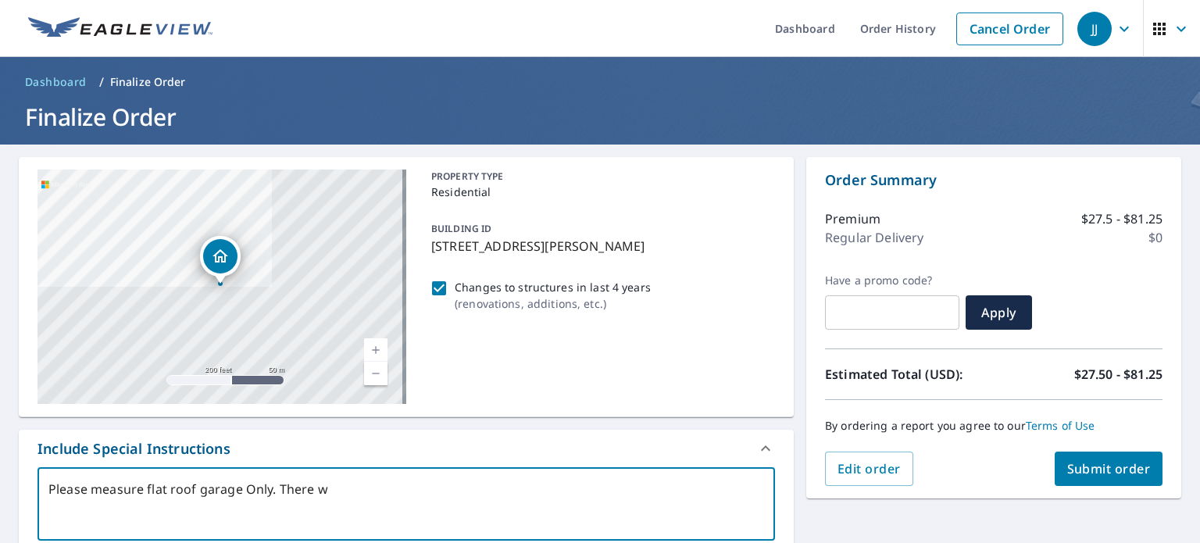
type textarea "x"
checkbox input "true"
type textarea "Please measure flat roof garage Only. There h"
type textarea "x"
checkbox input "true"
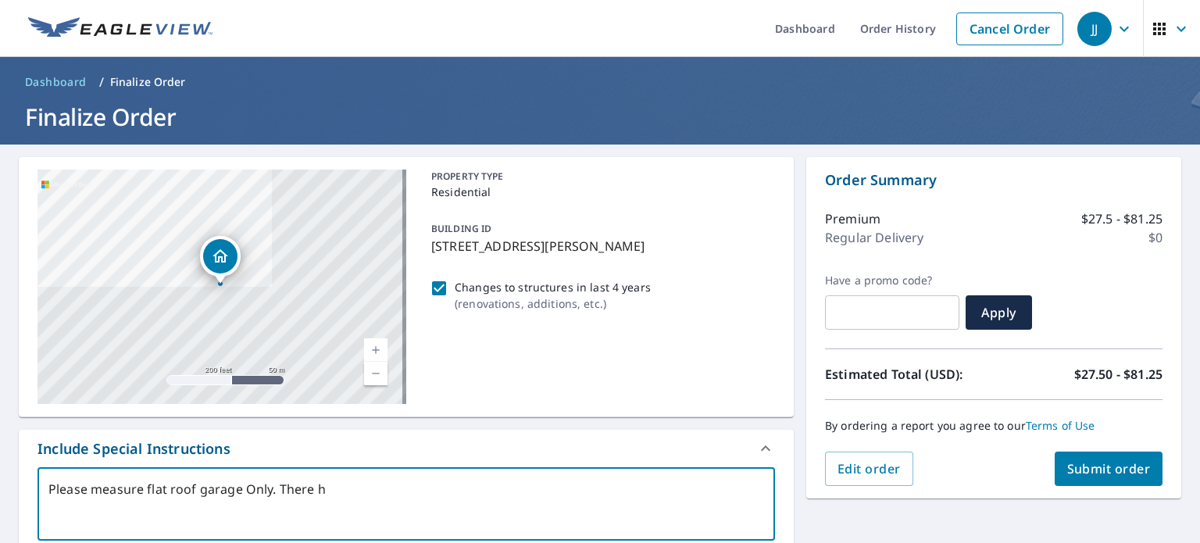
type textarea "Please measure flat roof garage Only. There ha"
type textarea "x"
checkbox input "true"
type textarea "Please measure flat roof garage Only. There has"
type textarea "x"
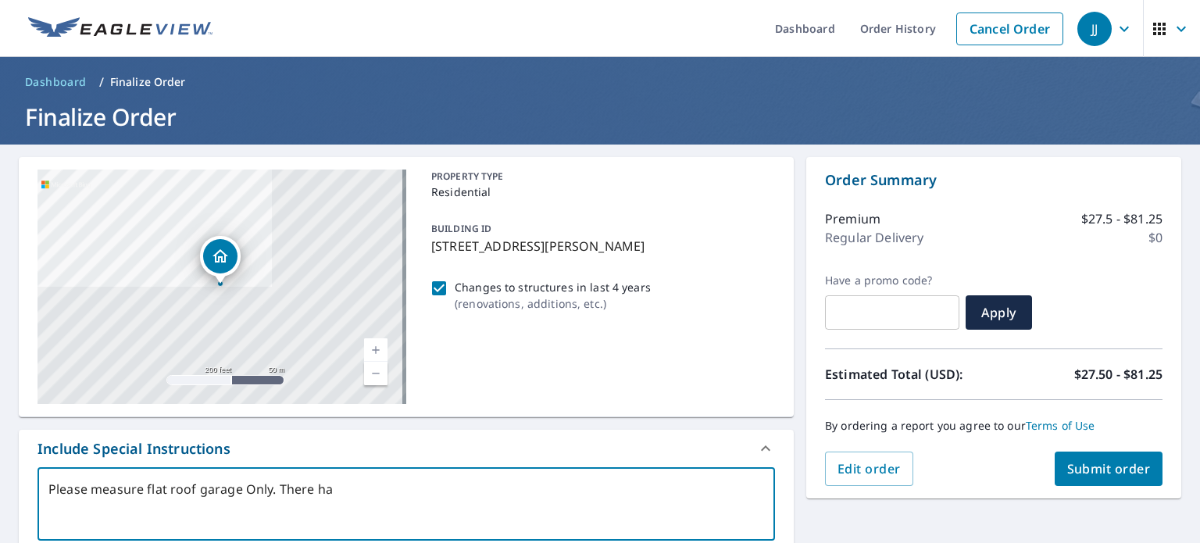
checkbox input "true"
type textarea "Please measure flat roof garage Only. There has"
type textarea "x"
checkbox input "true"
type textarea "Please measure flat roof garage Only. There has b"
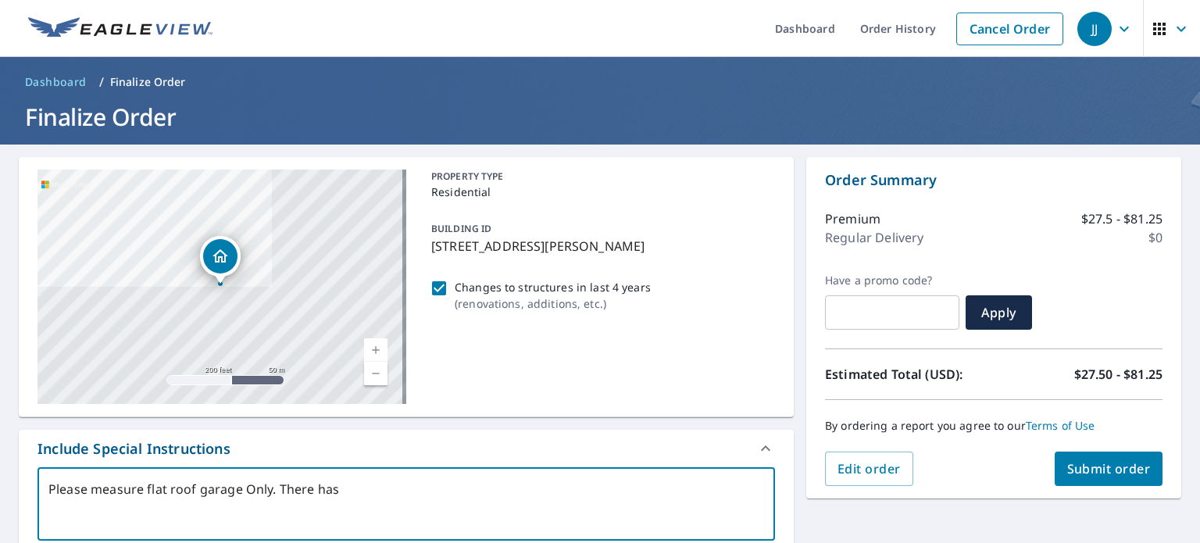
type textarea "x"
checkbox input "true"
type textarea "Please measure flat roof garage Only. There has be"
type textarea "x"
checkbox input "true"
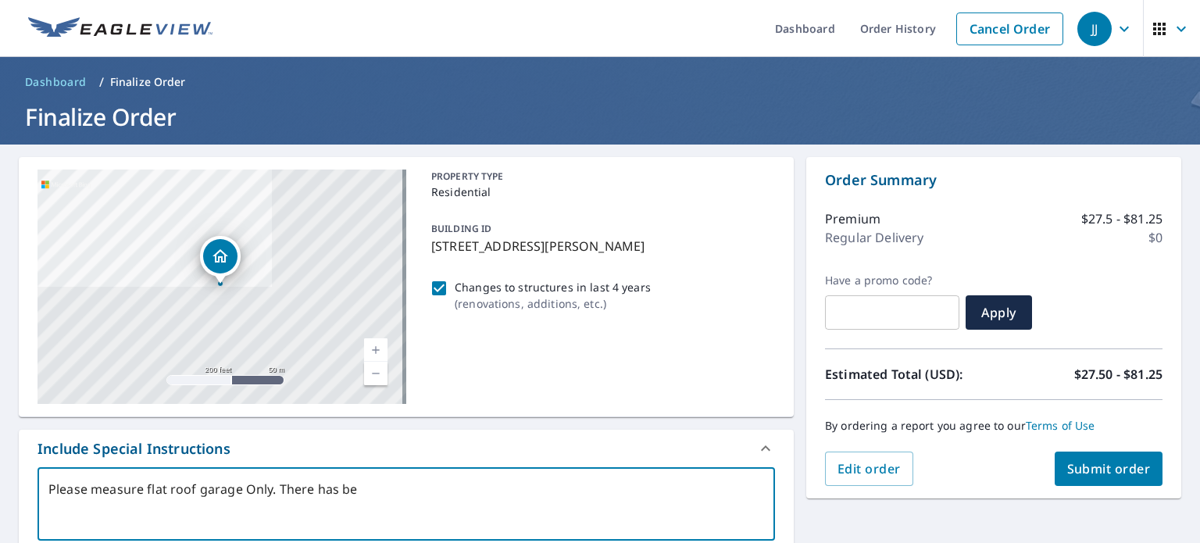
type textarea "Please measure flat roof garage Only. There has bee"
type textarea "x"
checkbox input "true"
type textarea "Please measure flat roof garage Only. There has been"
type textarea "x"
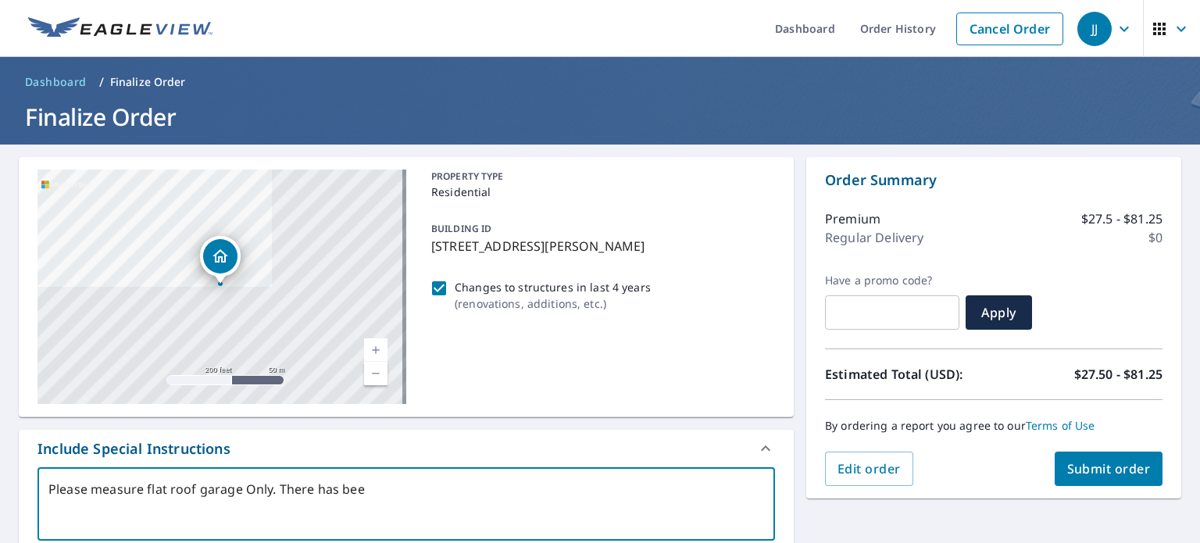
checkbox input "true"
type textarea "Please measure flat roof garage Only. There has been"
type textarea "x"
checkbox input "true"
type textarea "Please measure flat roof garage Only. There has been a"
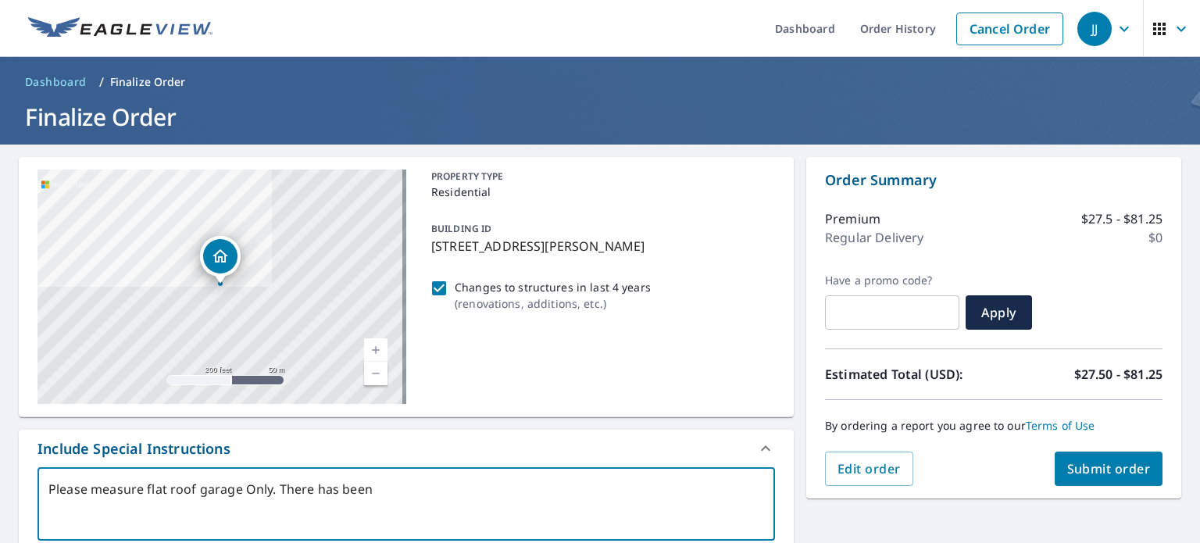
type textarea "x"
checkbox input "true"
type textarea "Please measure flat roof garage Only. There has been an"
type textarea "x"
click at [1081, 470] on span "Submit order" at bounding box center [1109, 468] width 84 height 17
